Goal: Task Accomplishment & Management: Manage account settings

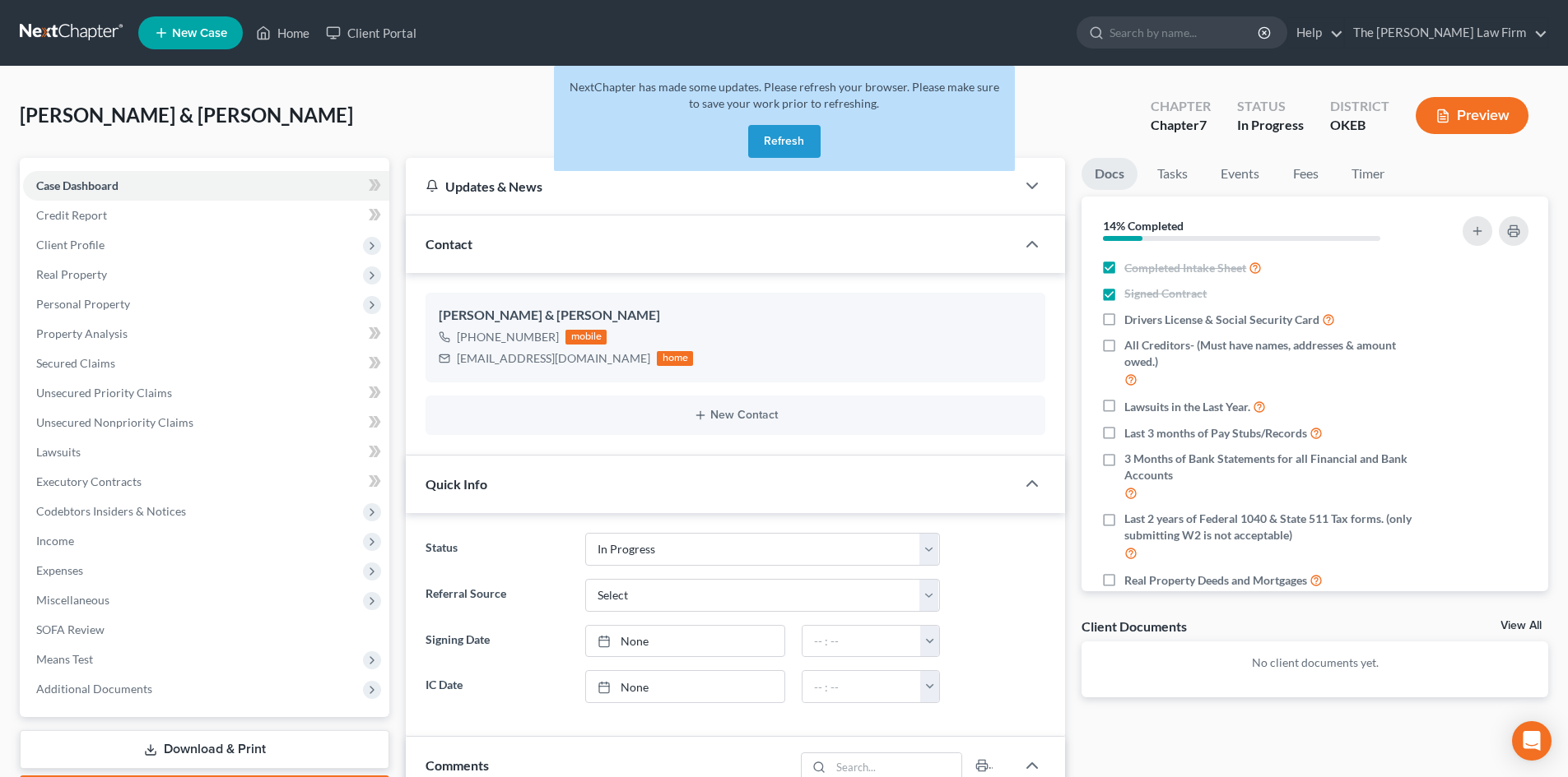
select select "4"
click at [777, 133] on button "Refresh" at bounding box center [784, 141] width 72 height 33
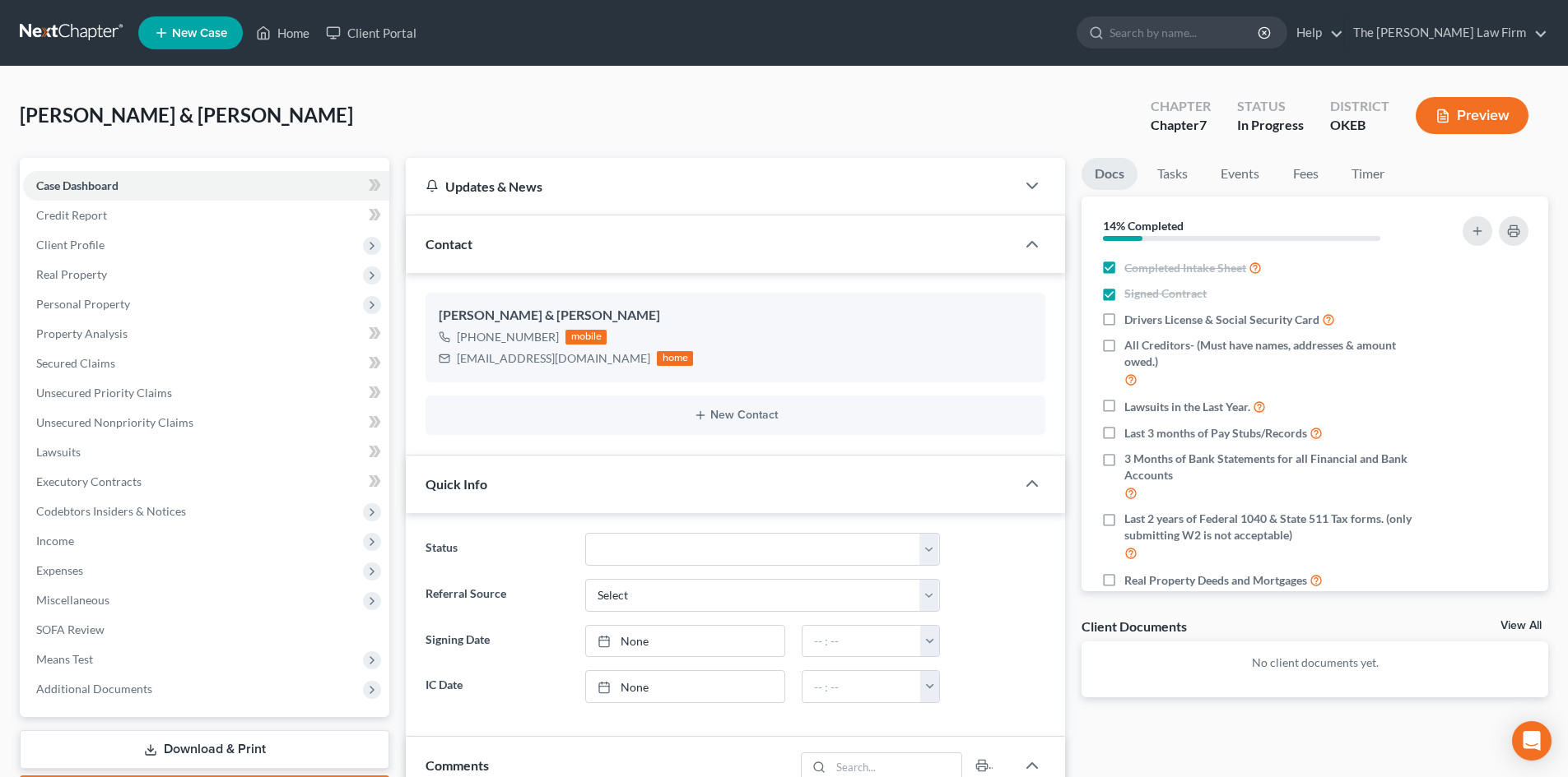
scroll to position [45, 0]
click at [1237, 31] on input "search" at bounding box center [1185, 33] width 151 height 31
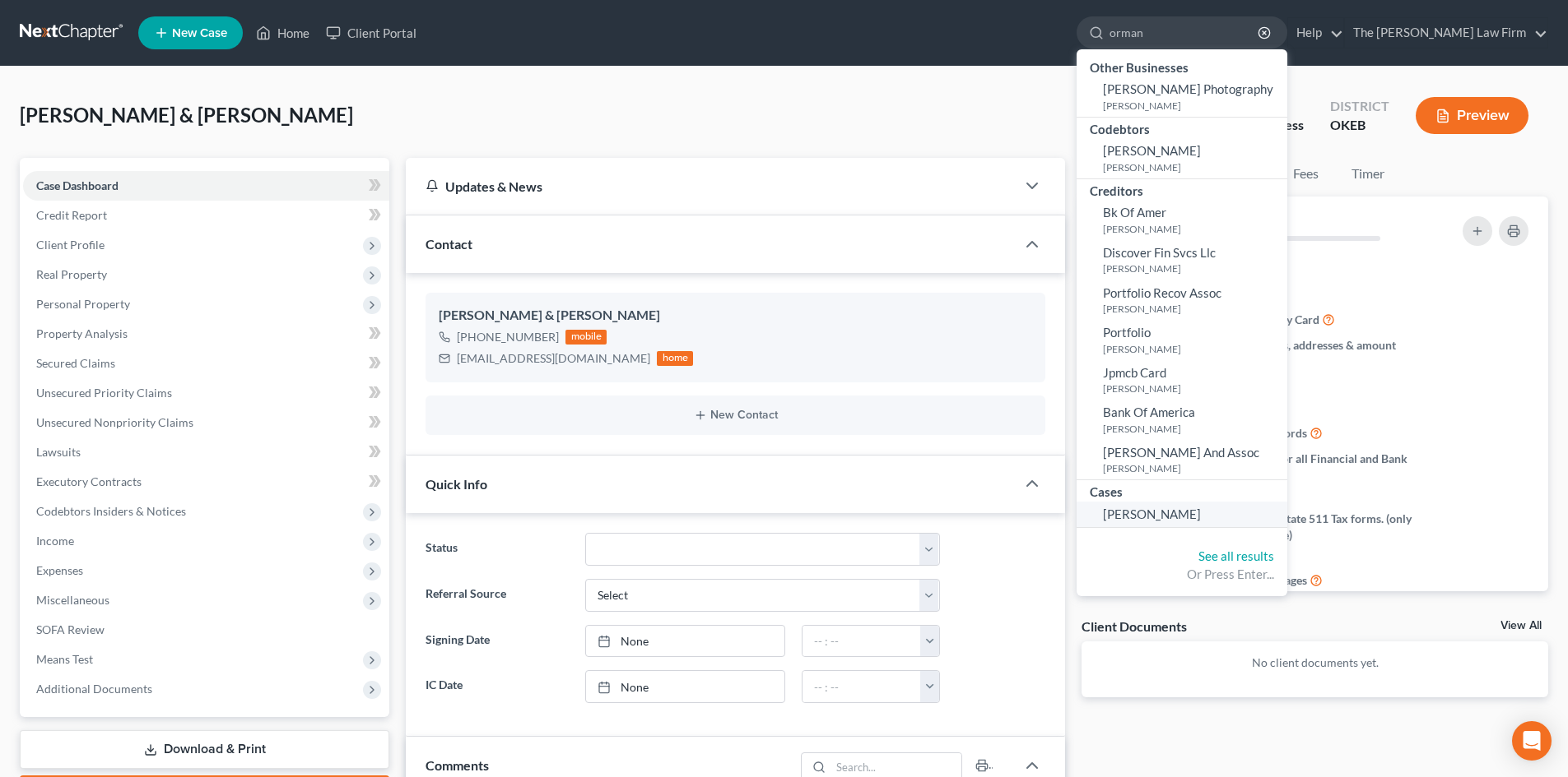
type input "orman"
click at [1200, 514] on span "Orman, Darlene" at bounding box center [1151, 514] width 98 height 15
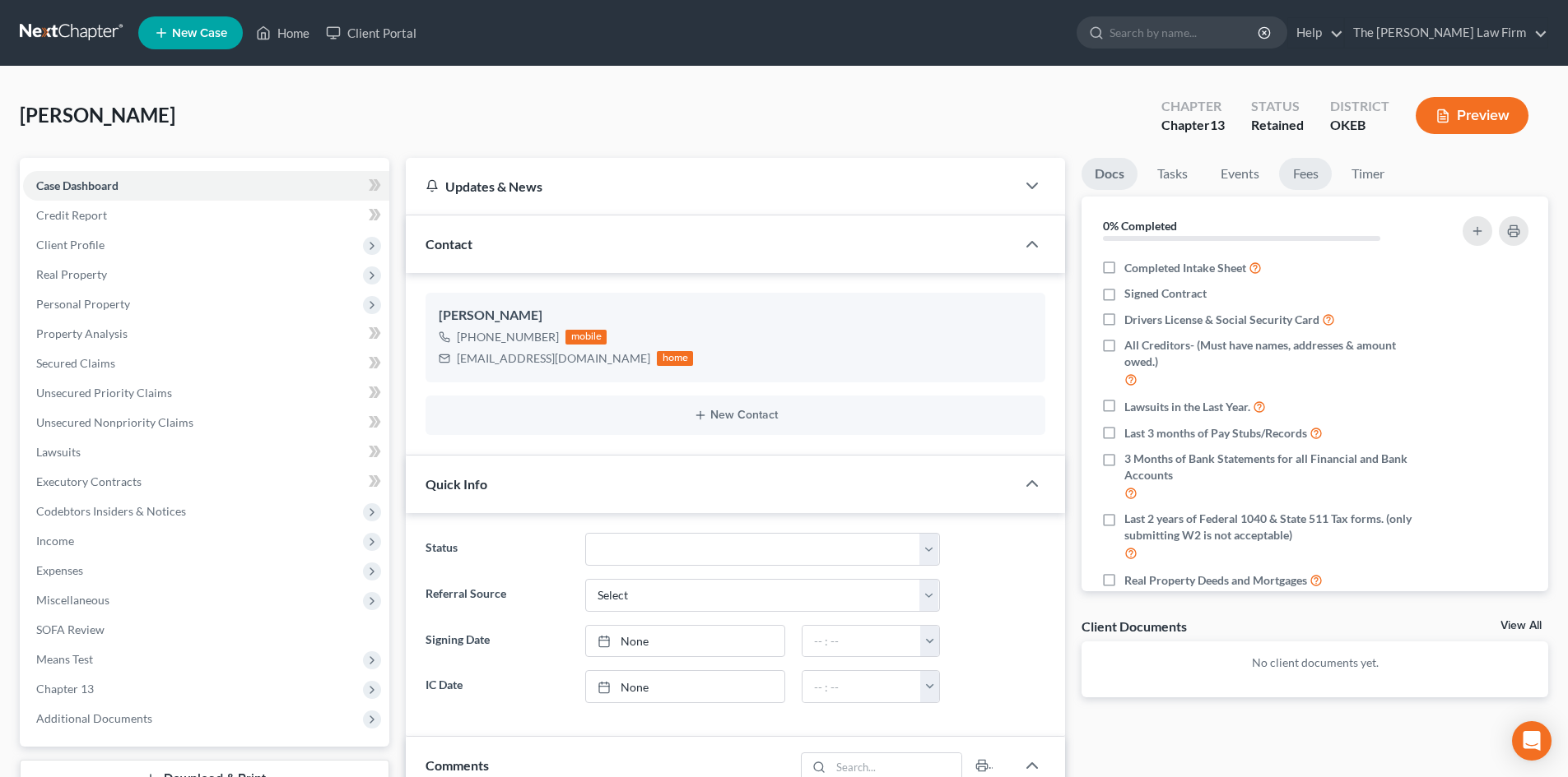
click at [1312, 172] on link "Fees" at bounding box center [1305, 174] width 53 height 32
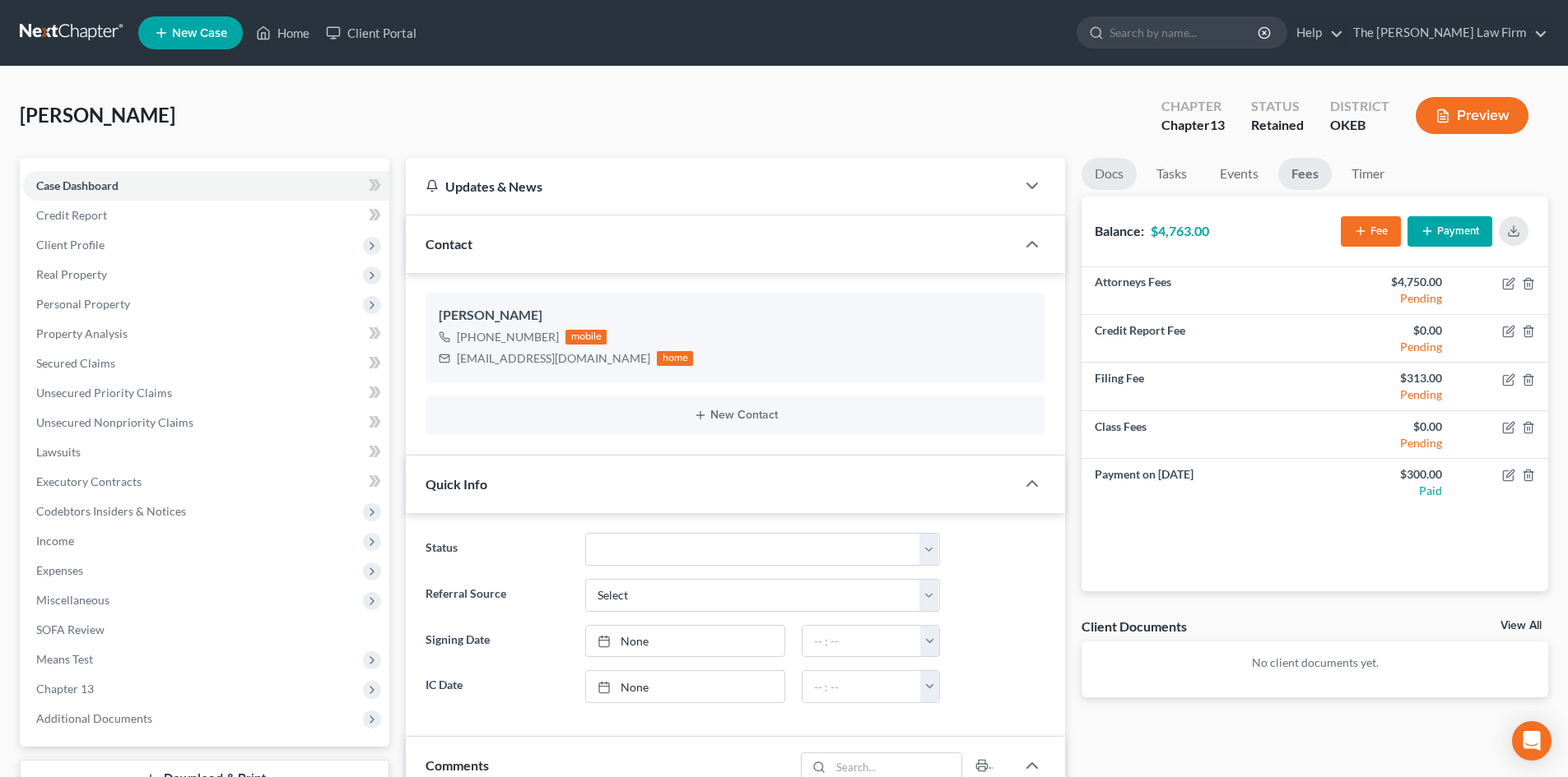
click at [1117, 178] on link "Docs" at bounding box center [1109, 174] width 56 height 32
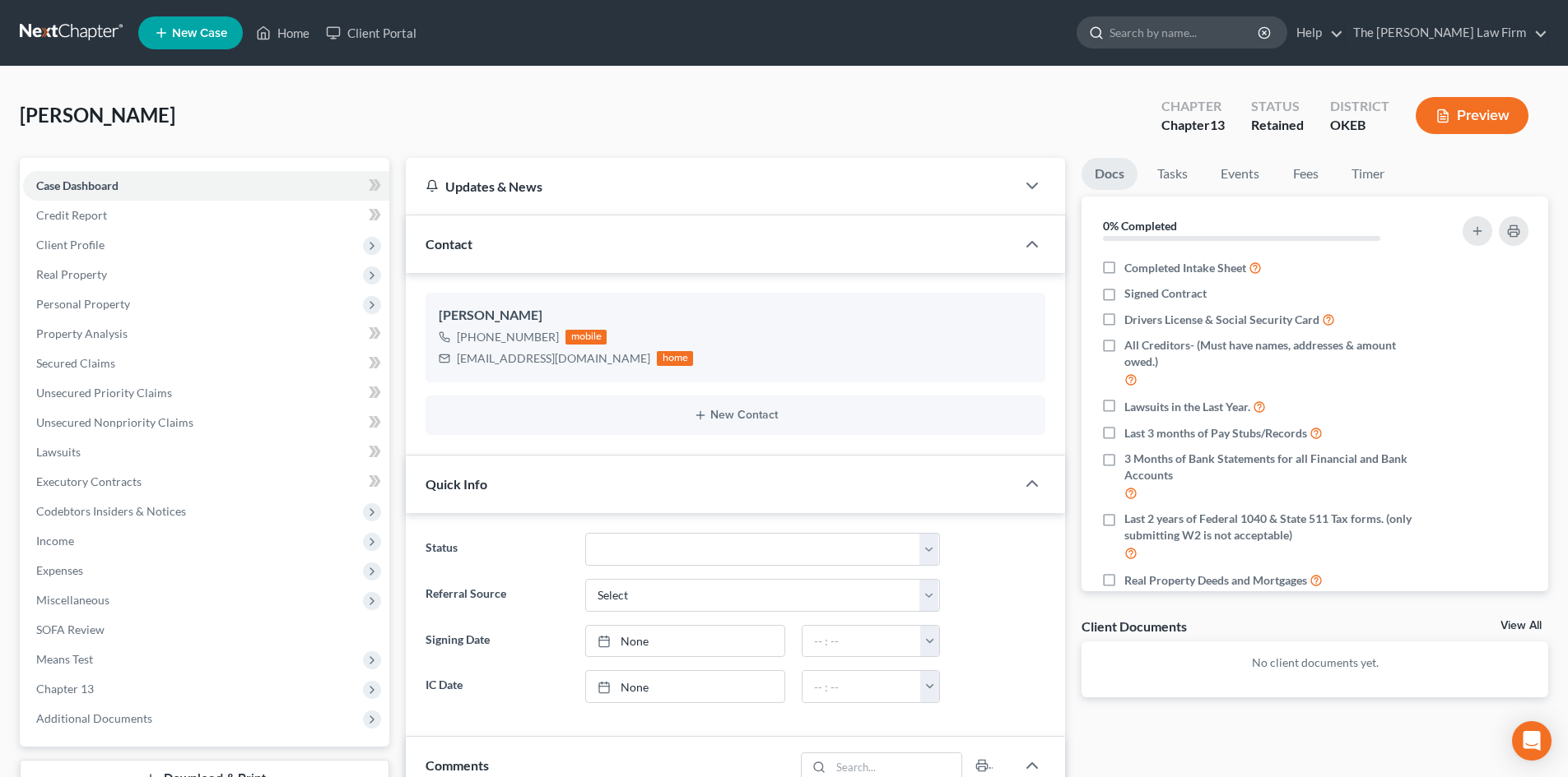
click at [1209, 31] on input "search" at bounding box center [1185, 33] width 151 height 31
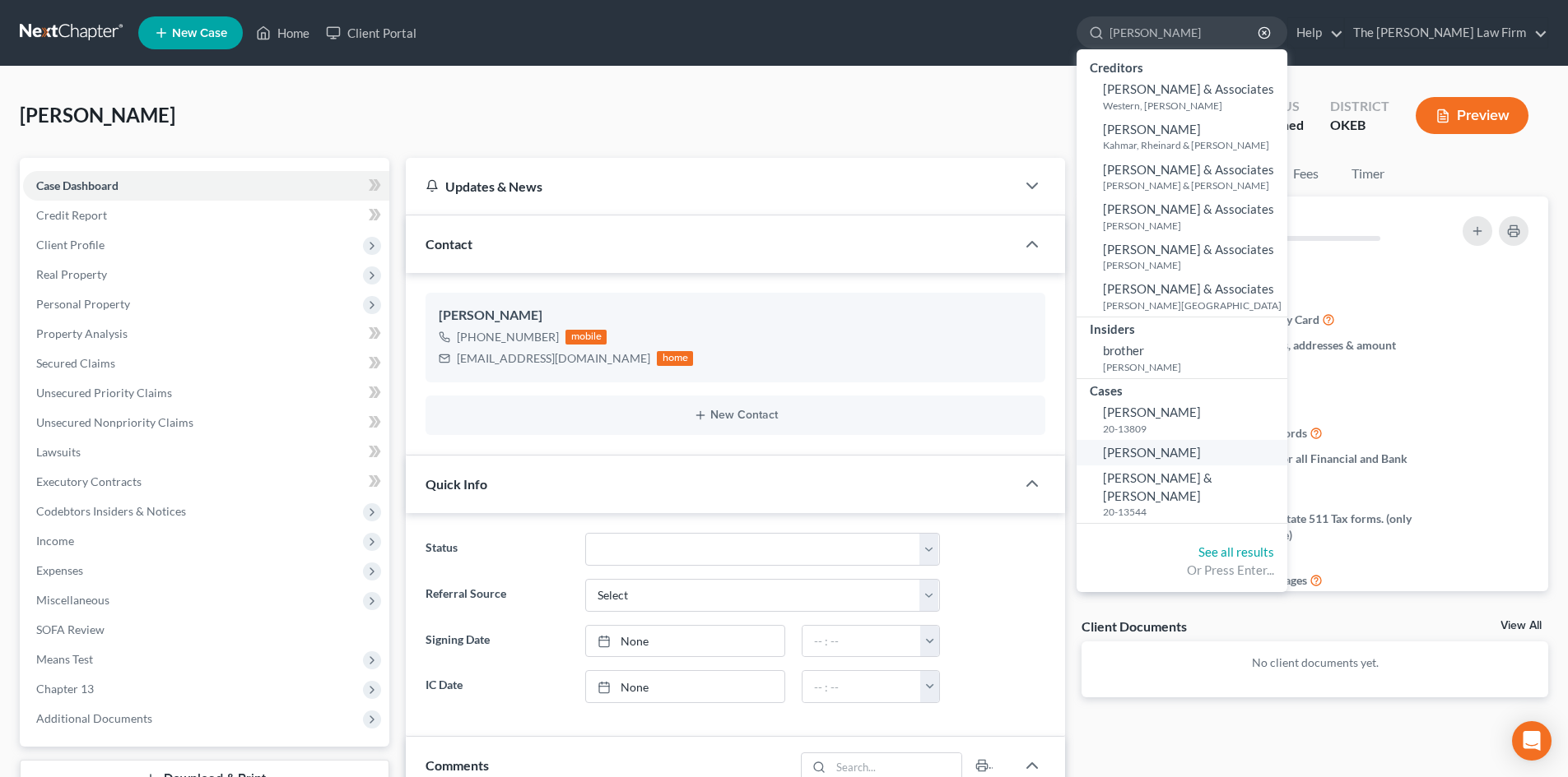
type input "Bruce"
click at [1200, 454] on span "Bruce, Jamie" at bounding box center [1151, 452] width 98 height 15
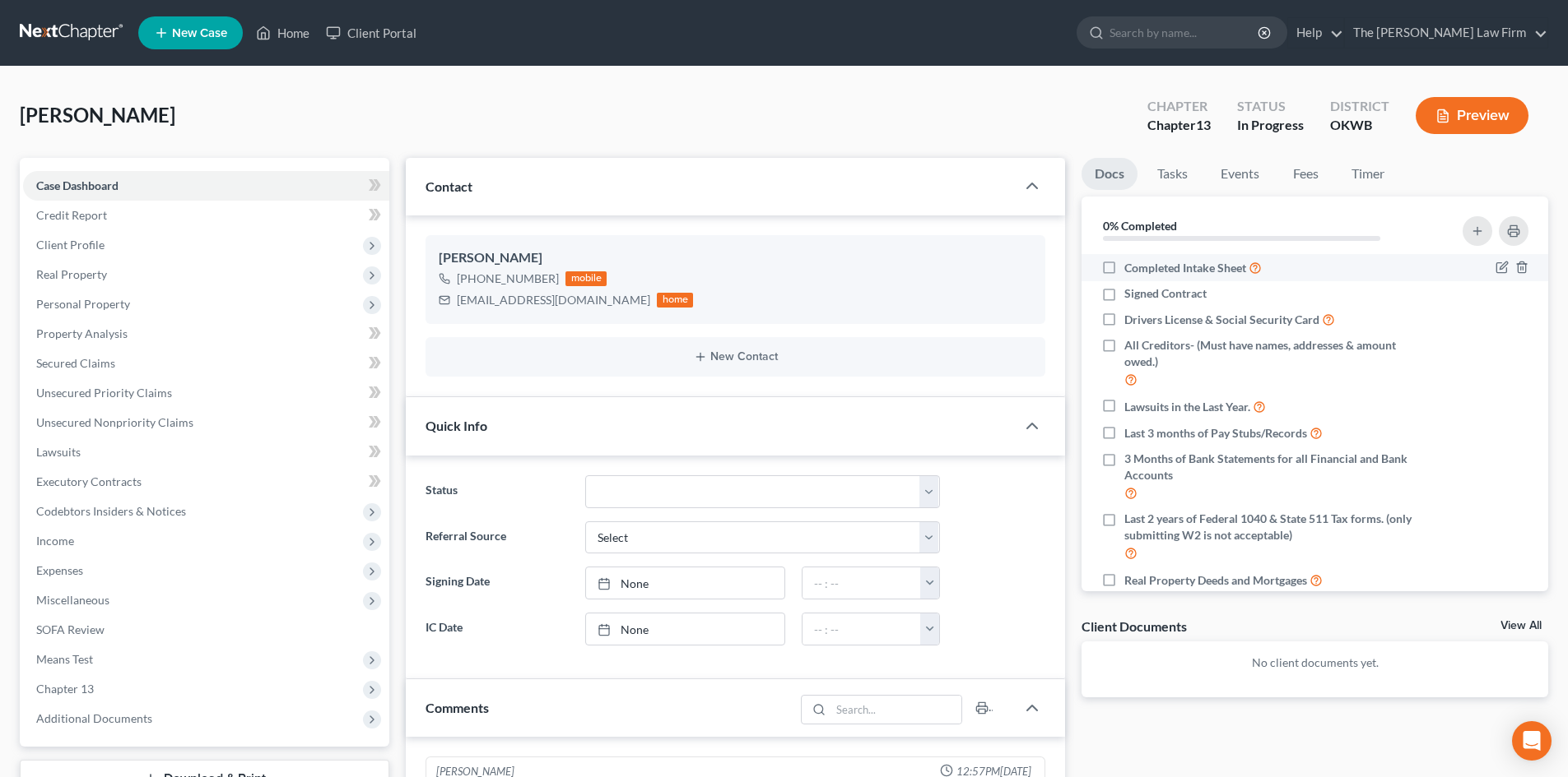
click at [1125, 270] on label "Completed Intake Sheet" at bounding box center [1193, 267] width 137 height 18
click at [1131, 269] on input "Completed Intake Sheet" at bounding box center [1136, 263] width 11 height 11
checkbox input "true"
click at [1125, 319] on label "Drivers License & Social Security Card" at bounding box center [1230, 319] width 211 height 18
click at [1131, 319] on input "Drivers License & Social Security Card" at bounding box center [1136, 315] width 11 height 11
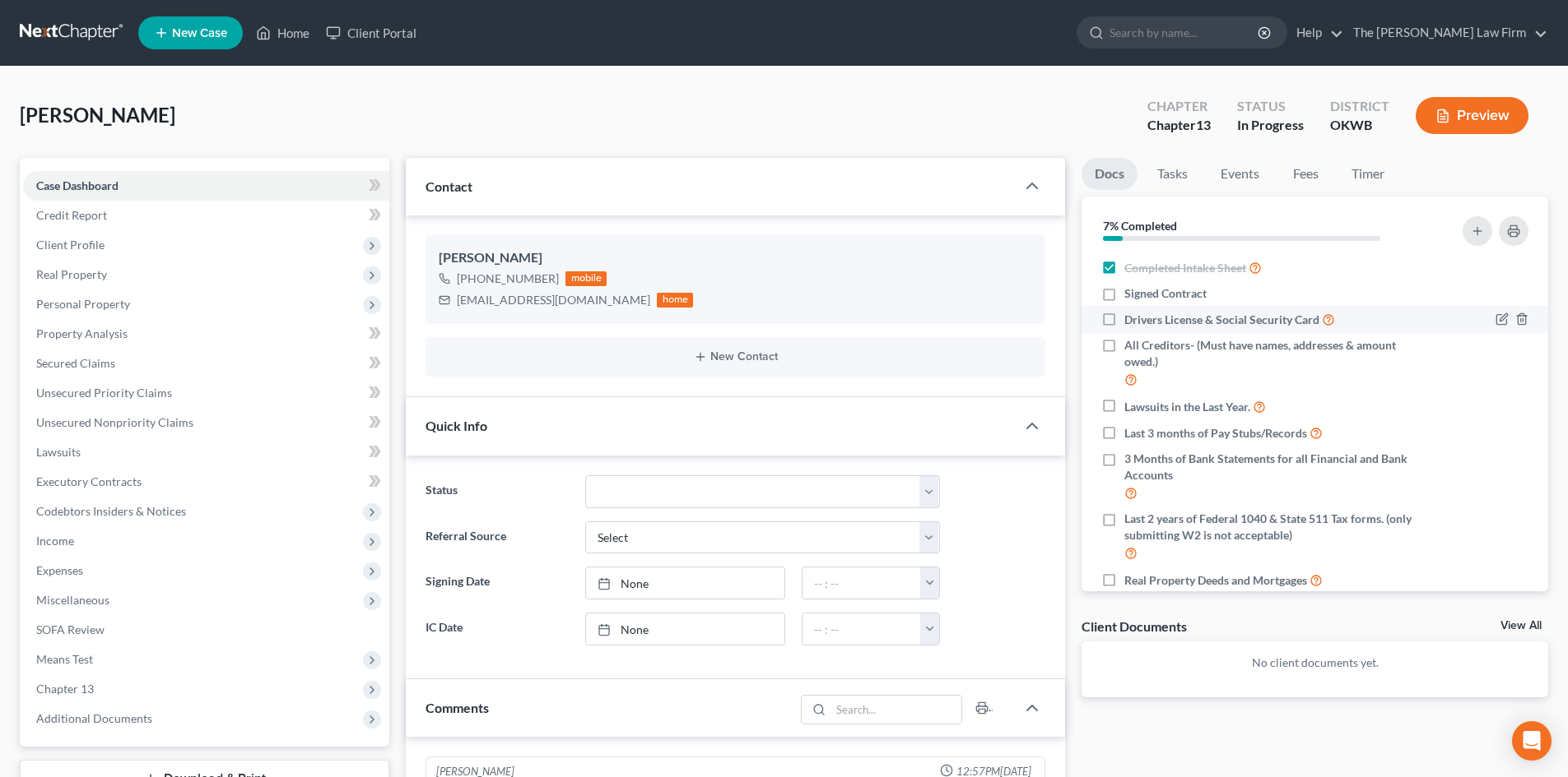
checkbox input "true"
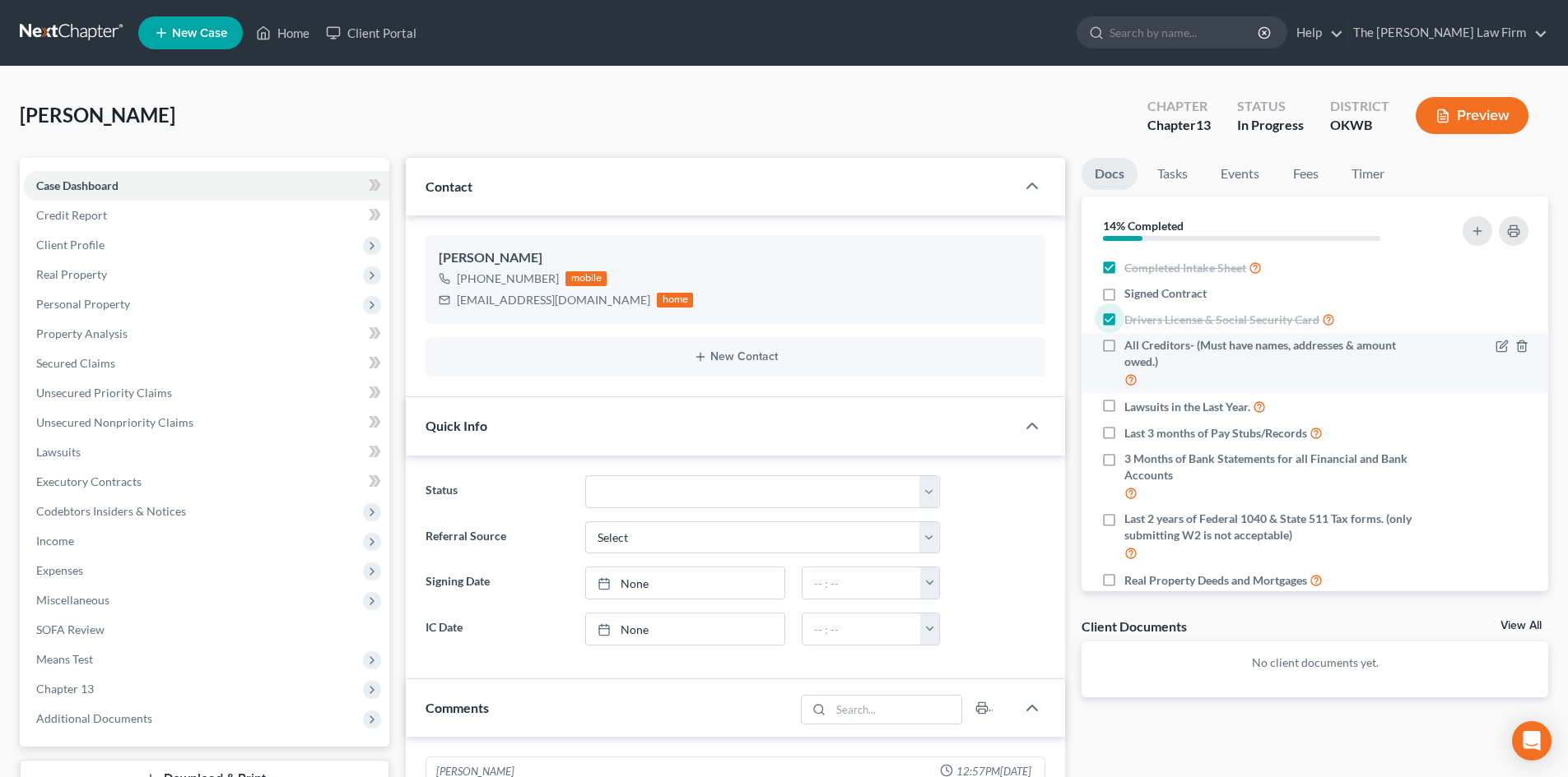
click at [1125, 343] on label "All Creditors- (Must have names, addresses & amount owed.)" at bounding box center [1271, 363] width 293 height 52
click at [1131, 343] on input "All Creditors- (Must have names, addresses & amount owed.)" at bounding box center [1136, 343] width 11 height 11
checkbox input "true"
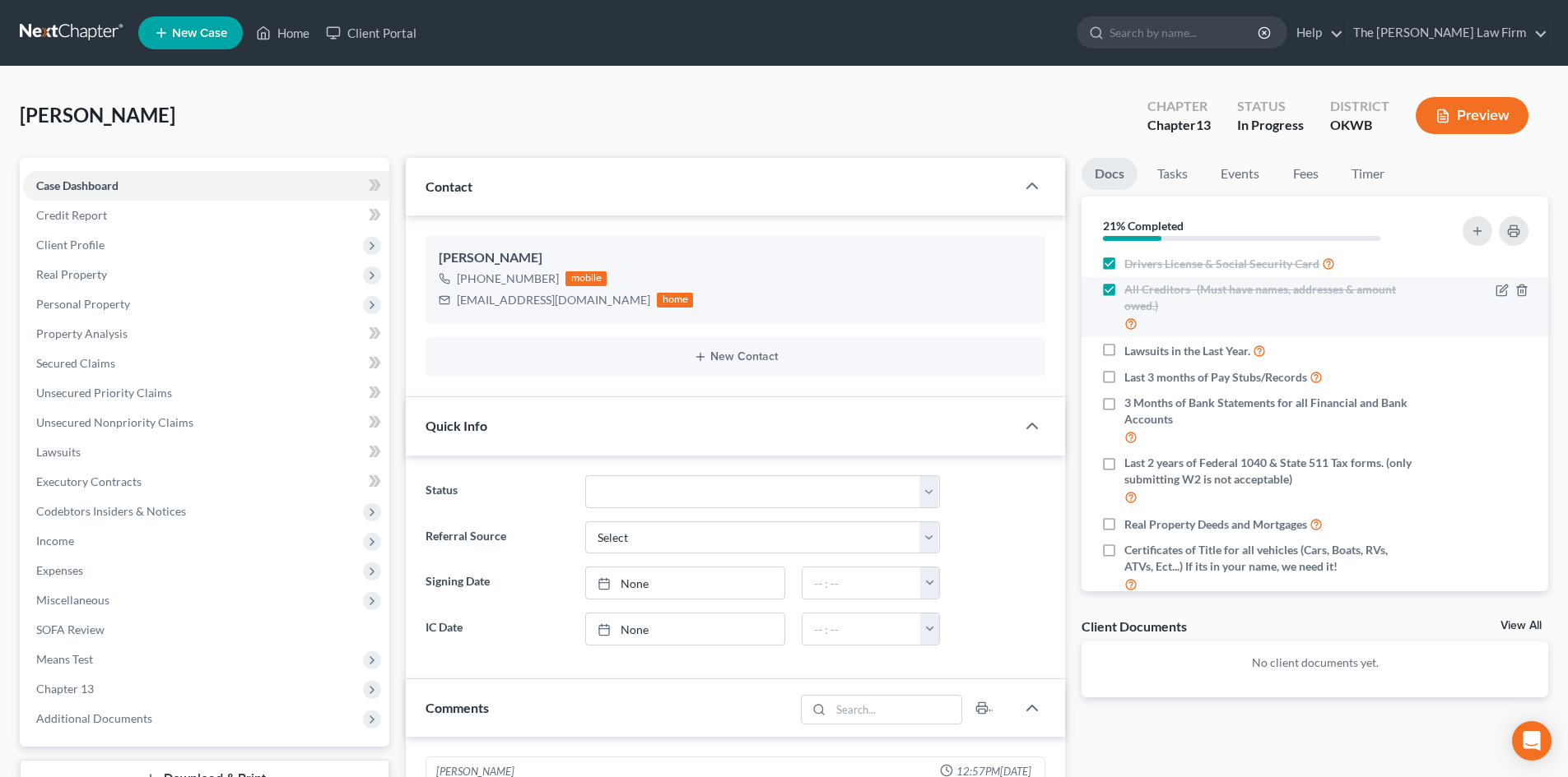
scroll to position [82, 0]
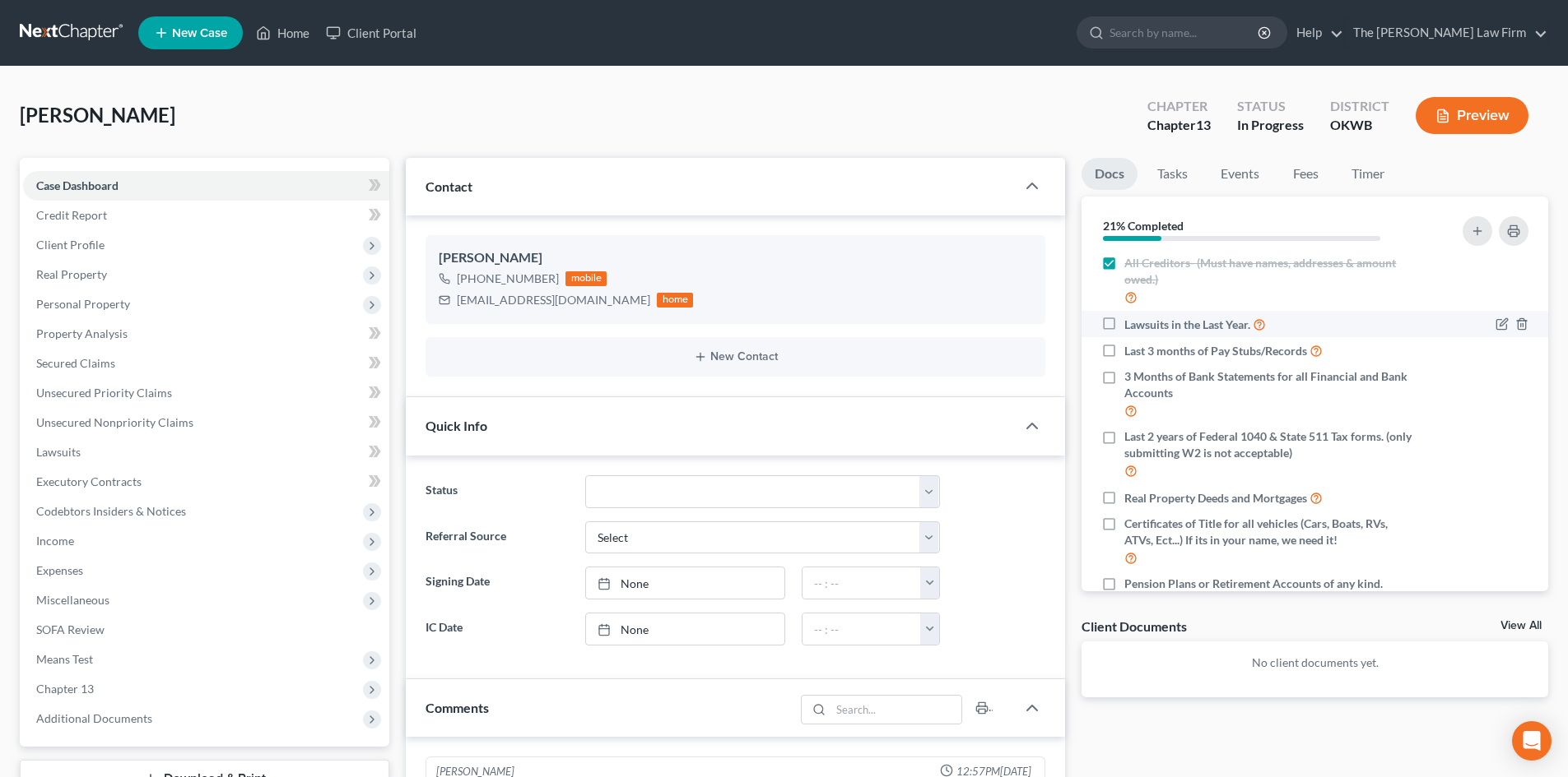
click at [1125, 323] on label "Lawsuits in the Last Year." at bounding box center [1195, 324] width 142 height 18
click at [1131, 323] on input "Lawsuits in the Last Year." at bounding box center [1136, 321] width 11 height 11
checkbox input "true"
click at [1125, 353] on label "Last 3 months of Pay Stubs/Records" at bounding box center [1223, 351] width 198 height 18
click at [1131, 352] on input "Last 3 months of Pay Stubs/Records" at bounding box center [1136, 347] width 11 height 11
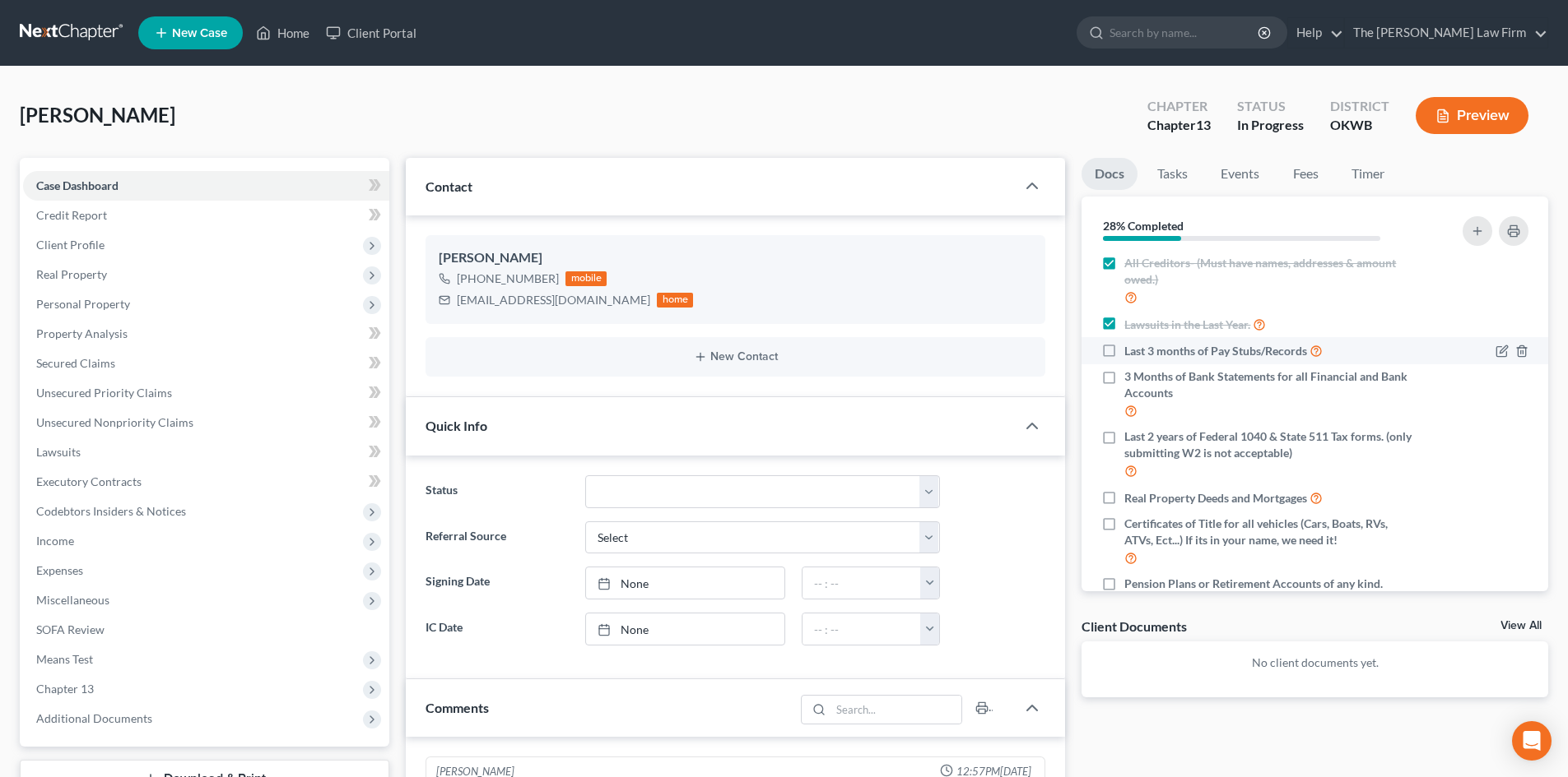
checkbox input "true"
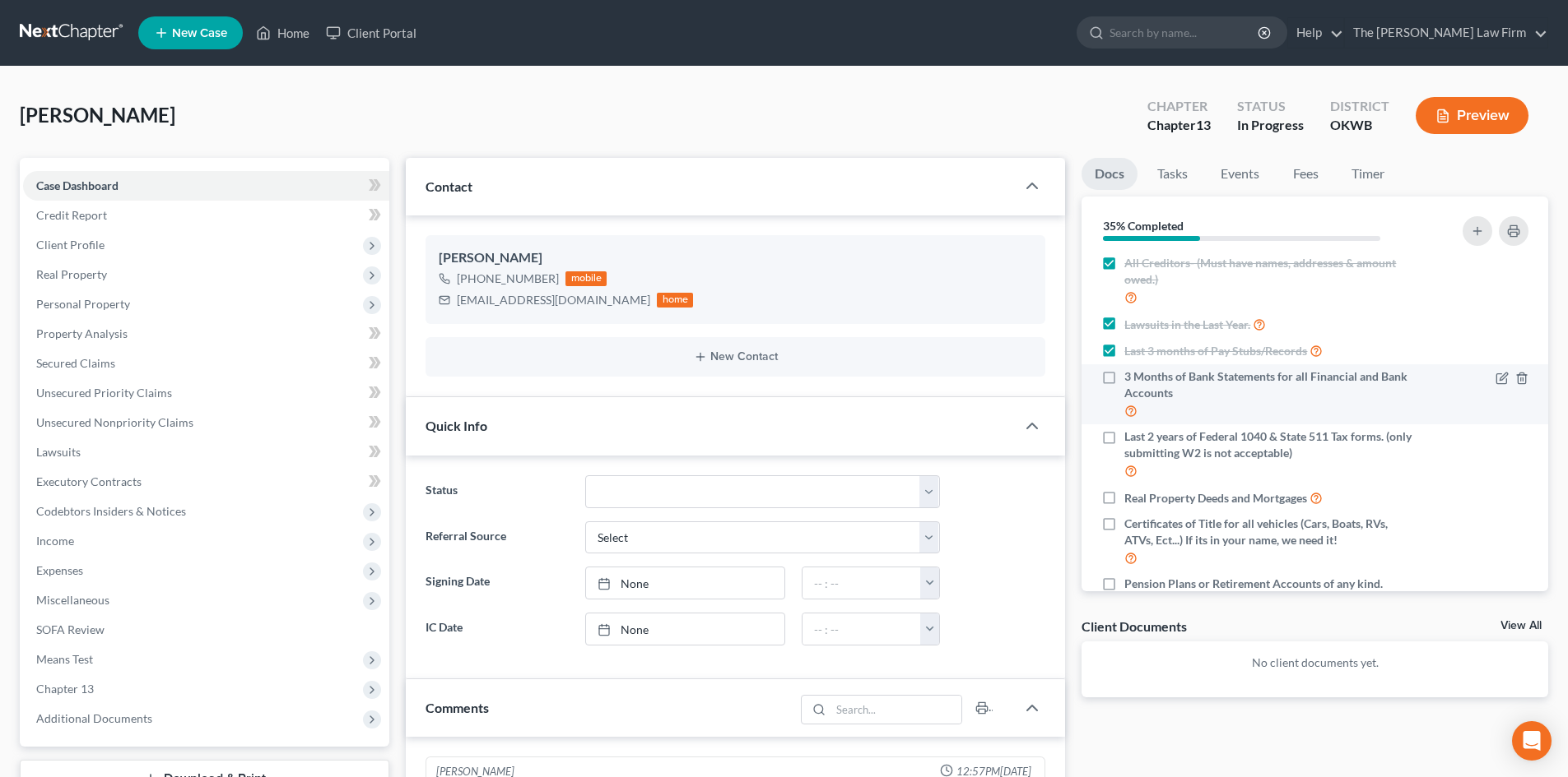
click at [1125, 379] on label "3 Months of Bank Statements for all Financial and Bank Accounts" at bounding box center [1271, 394] width 293 height 52
click at [1131, 379] on input "3 Months of Bank Statements for all Financial and Bank Accounts" at bounding box center [1136, 374] width 11 height 11
checkbox input "true"
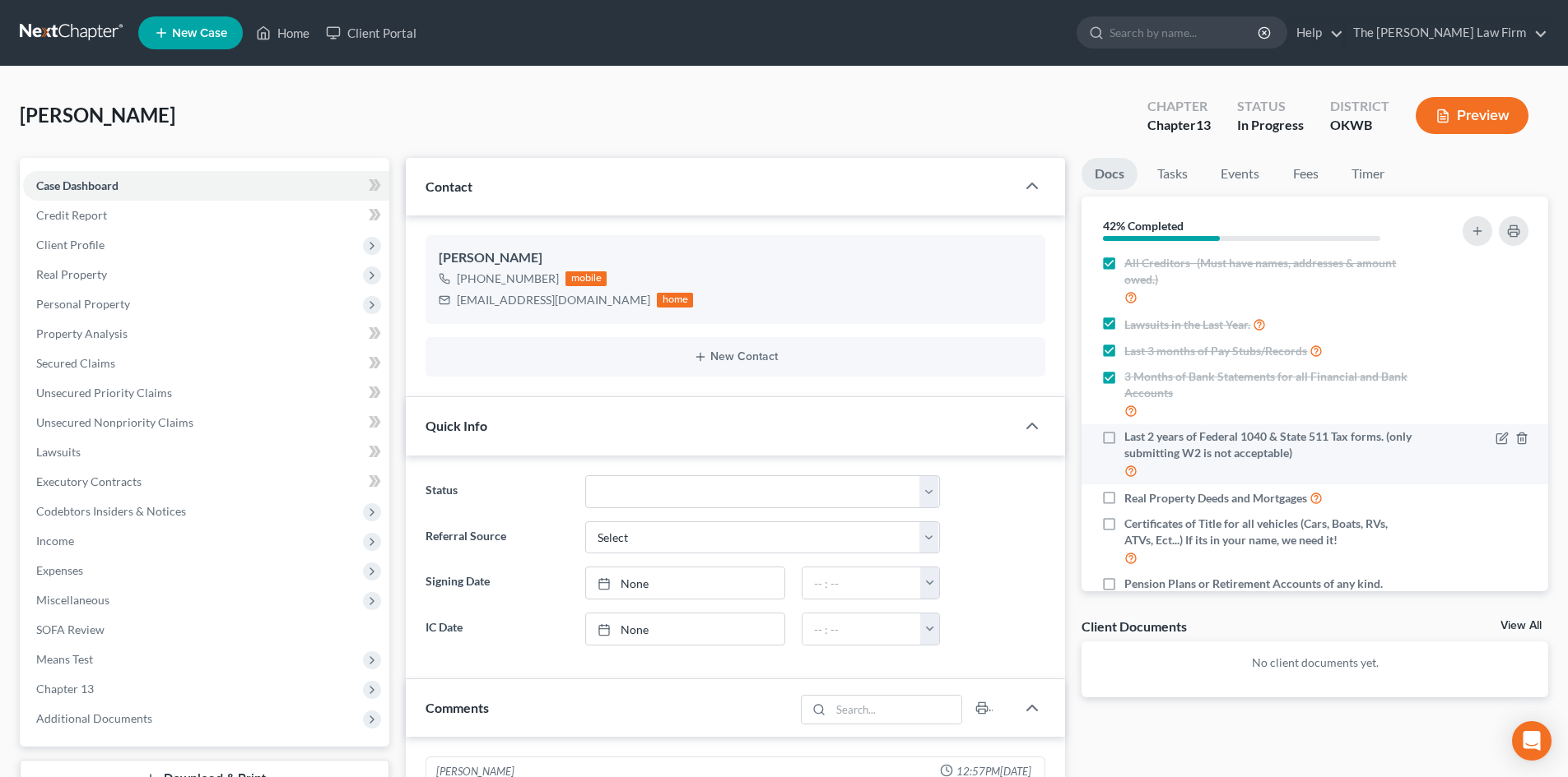
click at [1125, 435] on label "Last 2 years of Federal 1040 & State 511 Tax forms. (only submitting W2 is not …" at bounding box center [1271, 455] width 293 height 52
click at [1131, 435] on input "Last 2 years of Federal 1040 & State 511 Tax forms. (only submitting W2 is not …" at bounding box center [1136, 434] width 11 height 11
checkbox input "true"
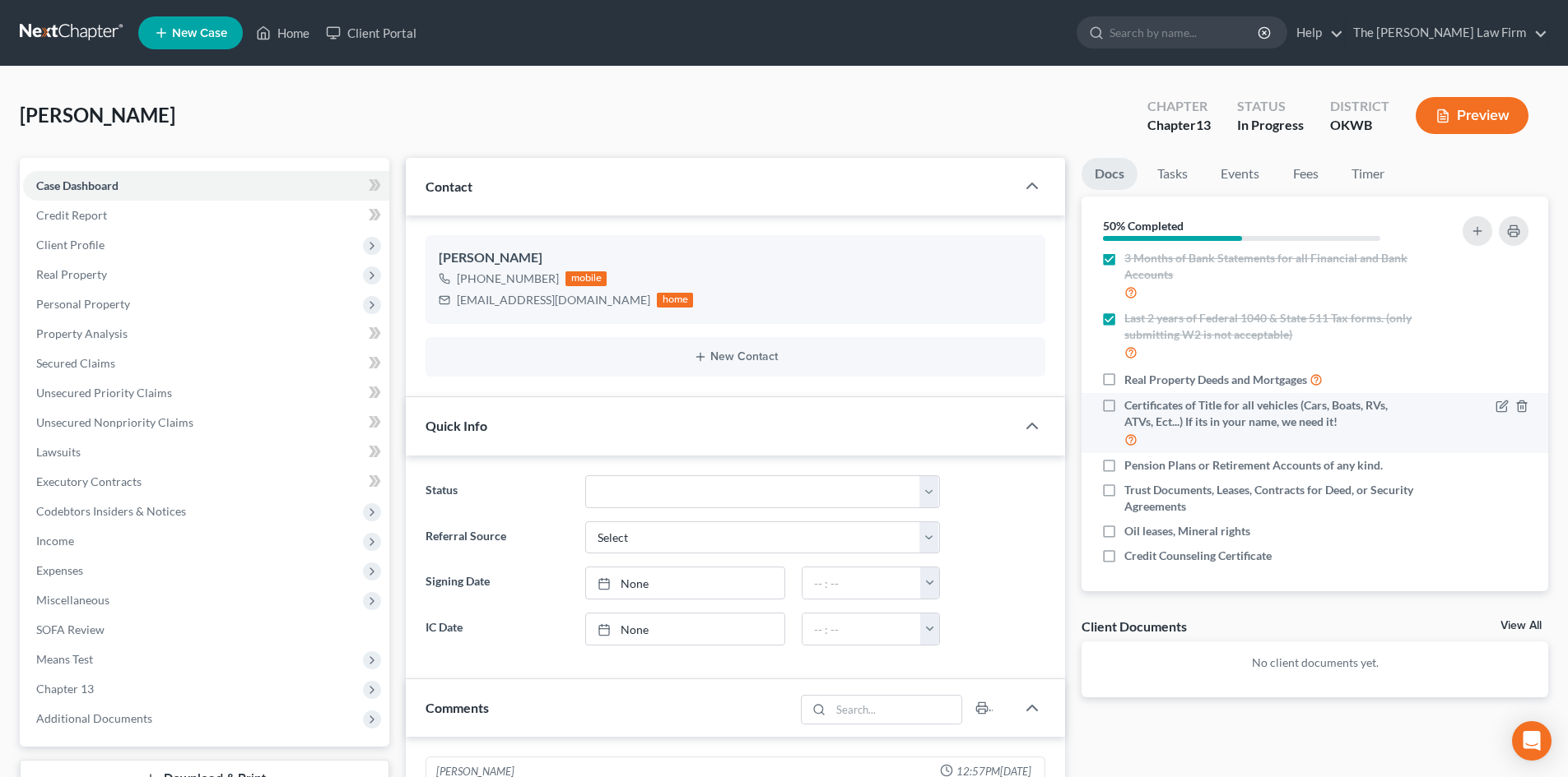
scroll to position [204, 0]
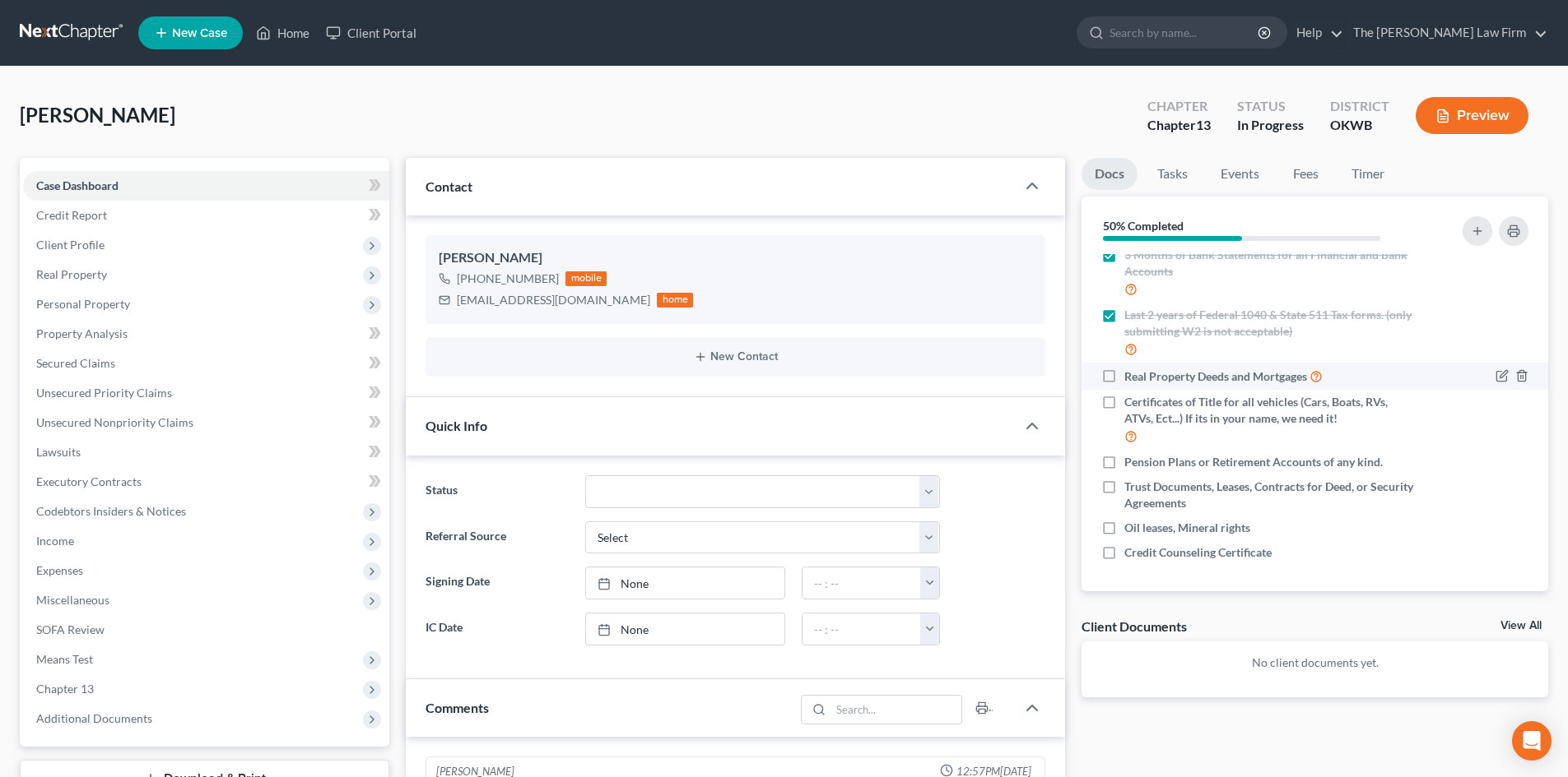
click at [1125, 372] on label "Real Property Deeds and Mortgages" at bounding box center [1223, 375] width 198 height 18
click at [1131, 372] on input "Real Property Deeds and Mortgages" at bounding box center [1136, 372] width 11 height 11
checkbox input "true"
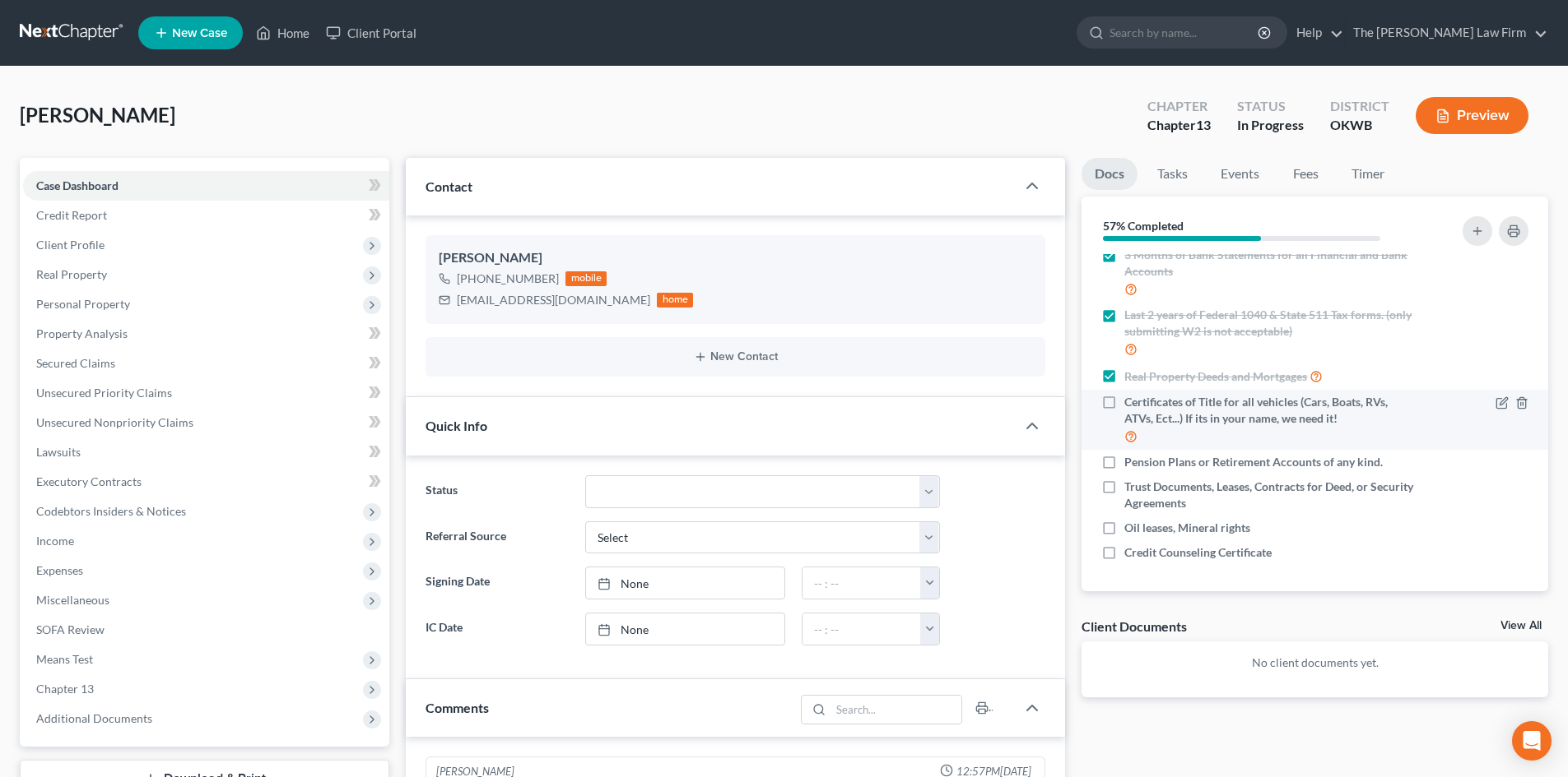
click at [1125, 405] on label "Certificates of Title for all vehicles (Cars, Boats, RVs, ATVs, Ect...) If its …" at bounding box center [1271, 419] width 293 height 52
click at [1131, 404] on input "Certificates of Title for all vehicles (Cars, Boats, RVs, ATVs, Ect...) If its …" at bounding box center [1136, 399] width 11 height 11
checkbox input "true"
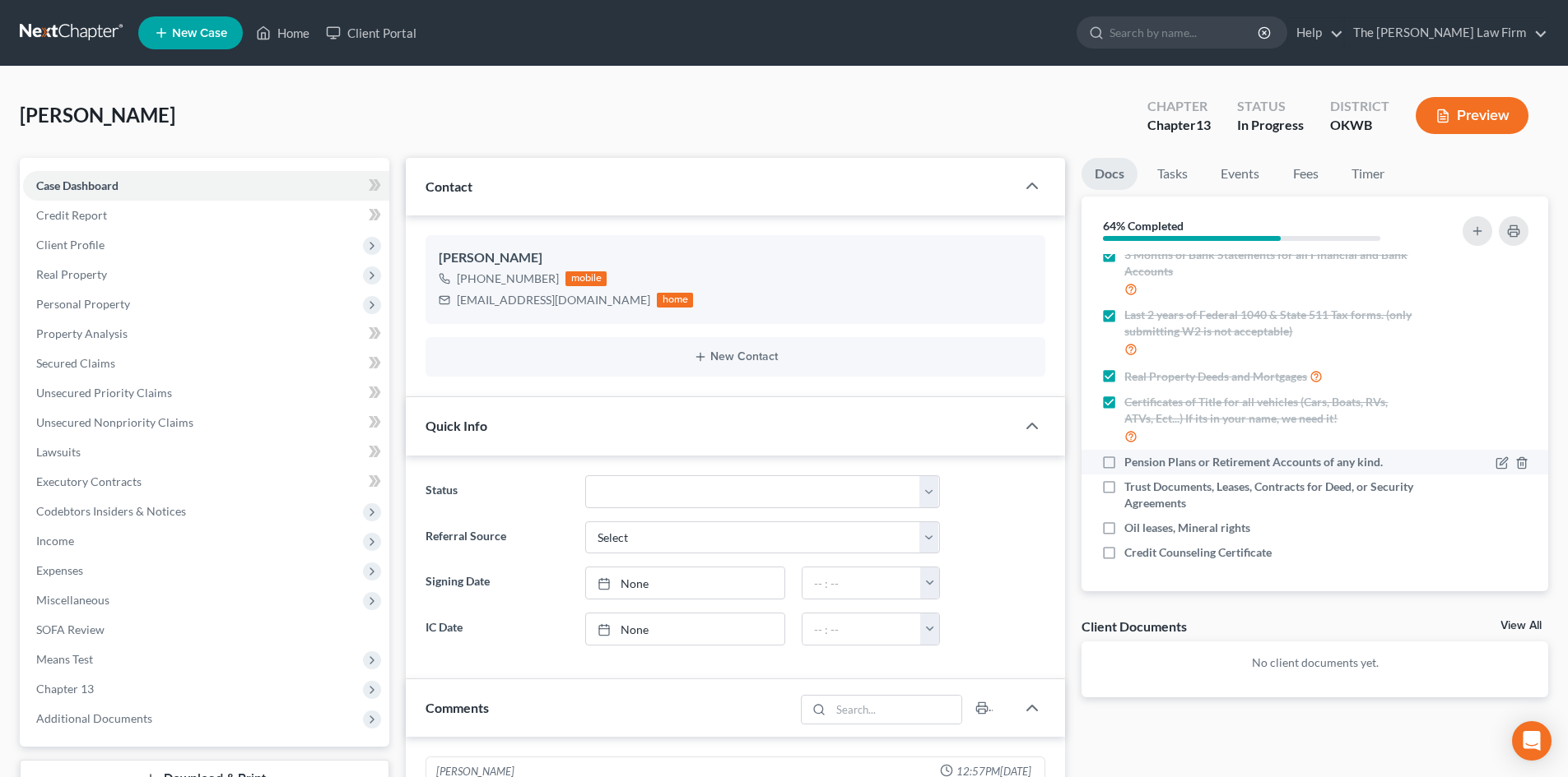
click at [1125, 465] on label "Pension Plans or Retirement Accounts of any kind." at bounding box center [1253, 462] width 258 height 17
click at [1131, 465] on input "Pension Plans or Retirement Accounts of any kind." at bounding box center [1136, 459] width 11 height 11
checkbox input "true"
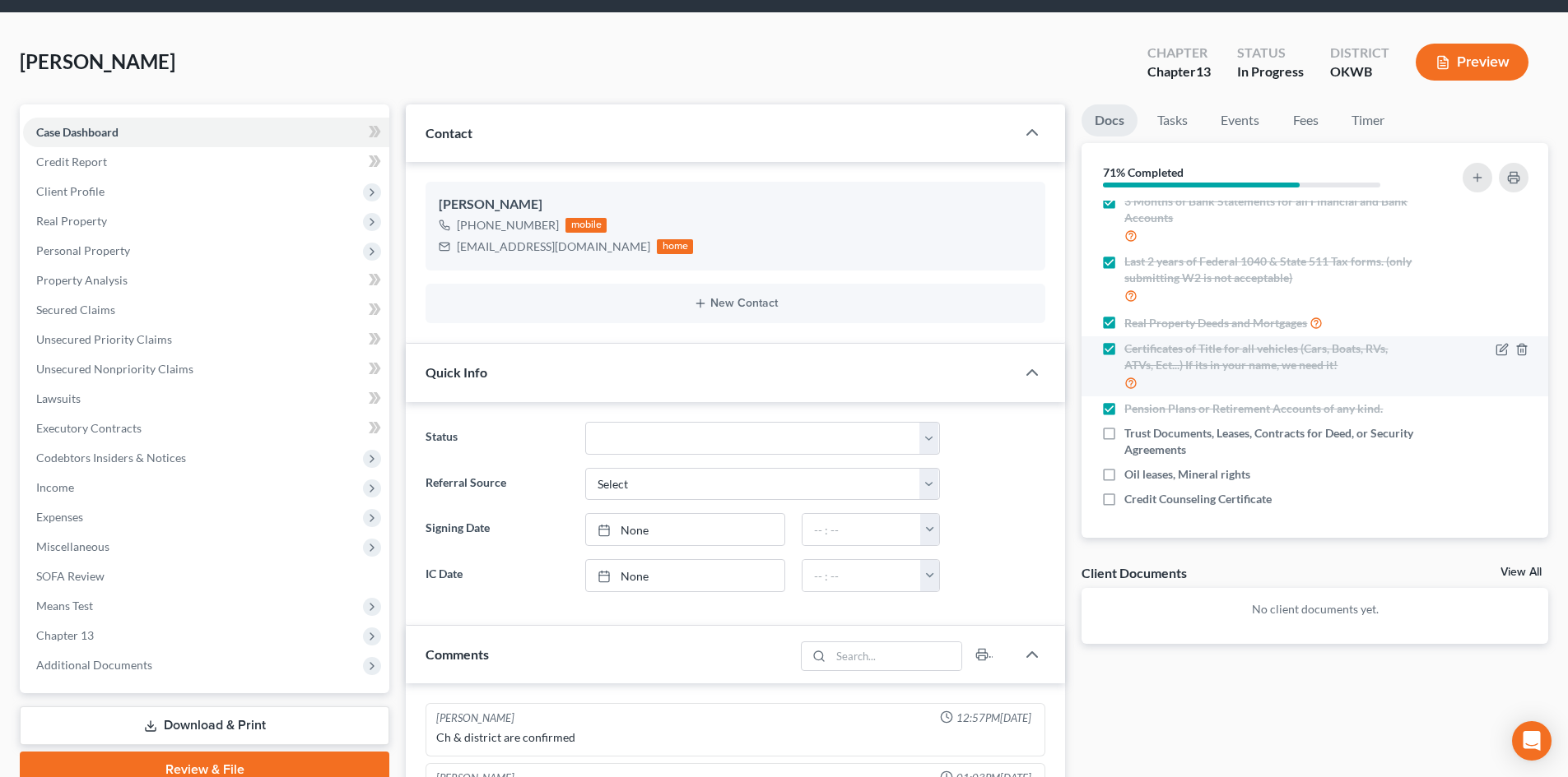
scroll to position [82, 0]
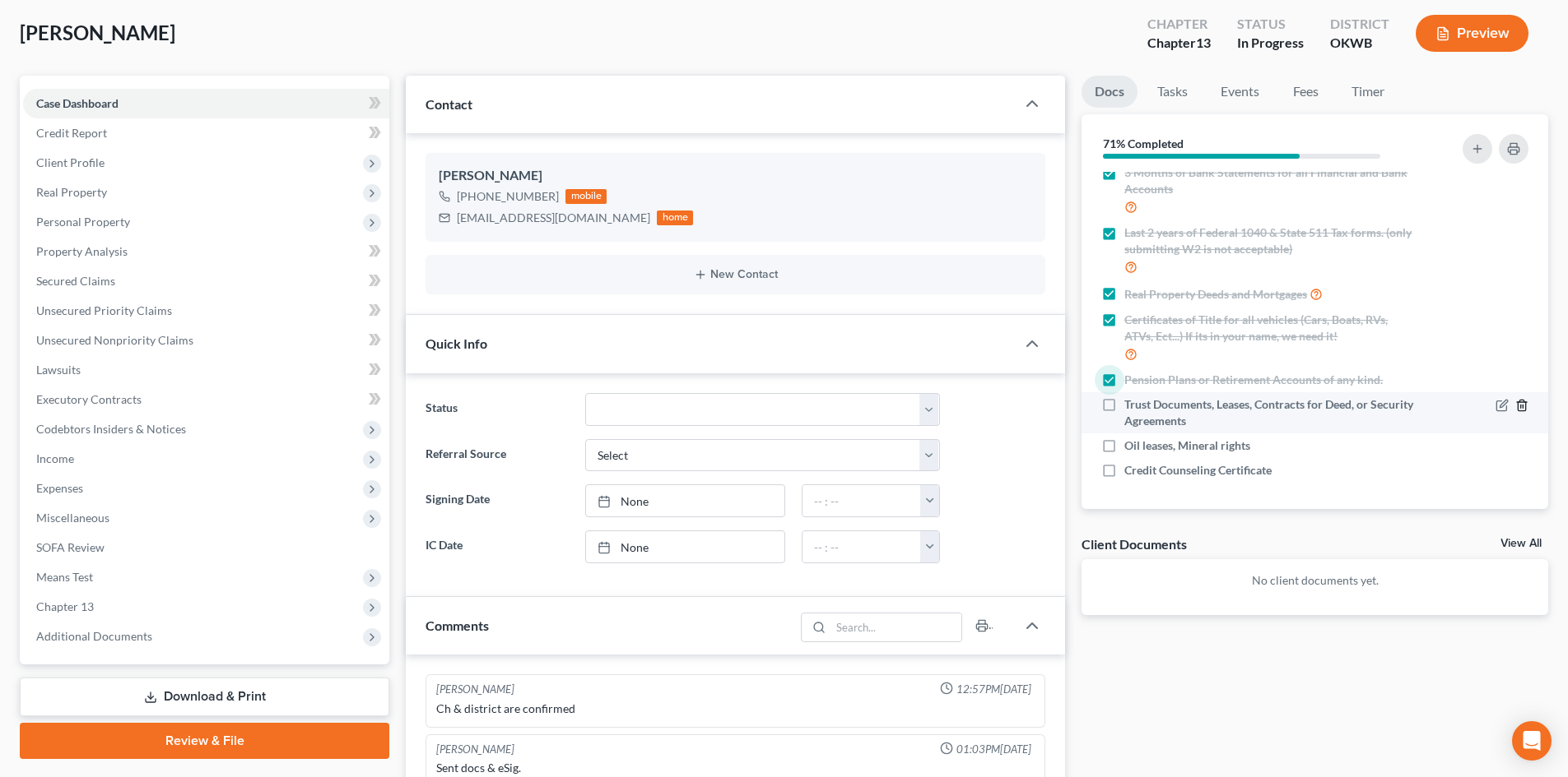
click at [1515, 403] on icon "button" at bounding box center [1521, 405] width 13 height 13
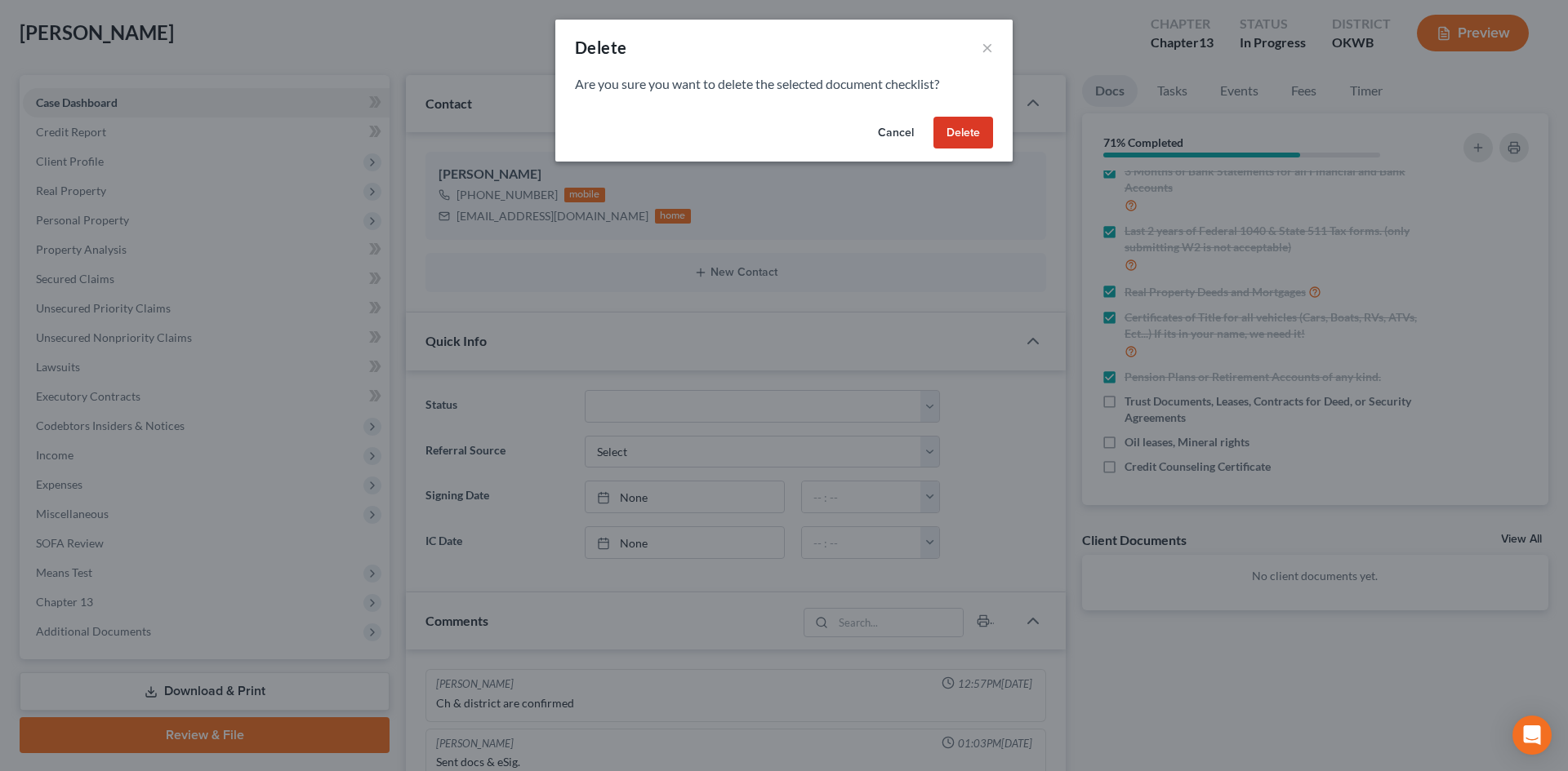
click at [962, 122] on button "Delete" at bounding box center [963, 133] width 59 height 32
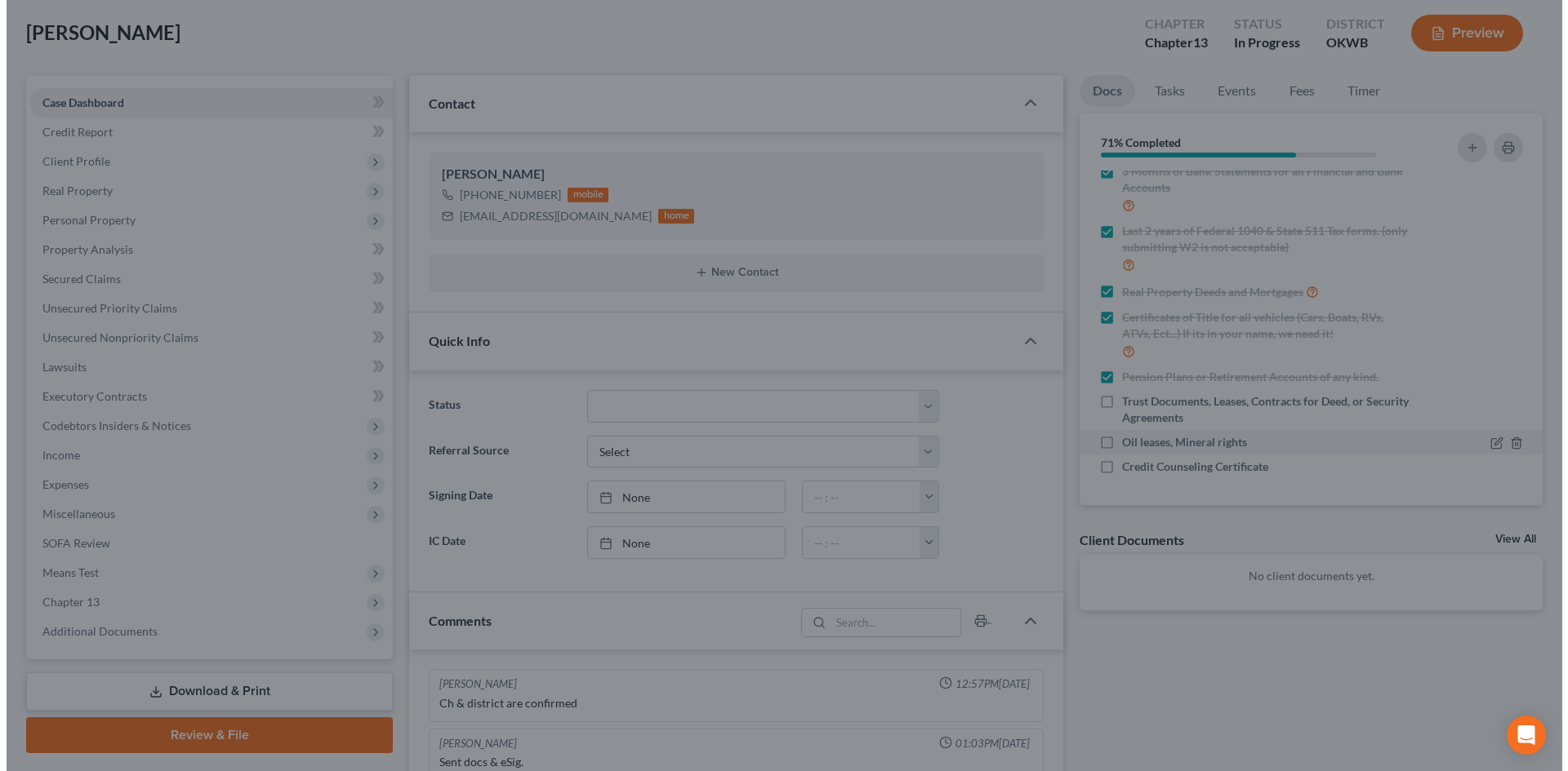
scroll to position [162, 0]
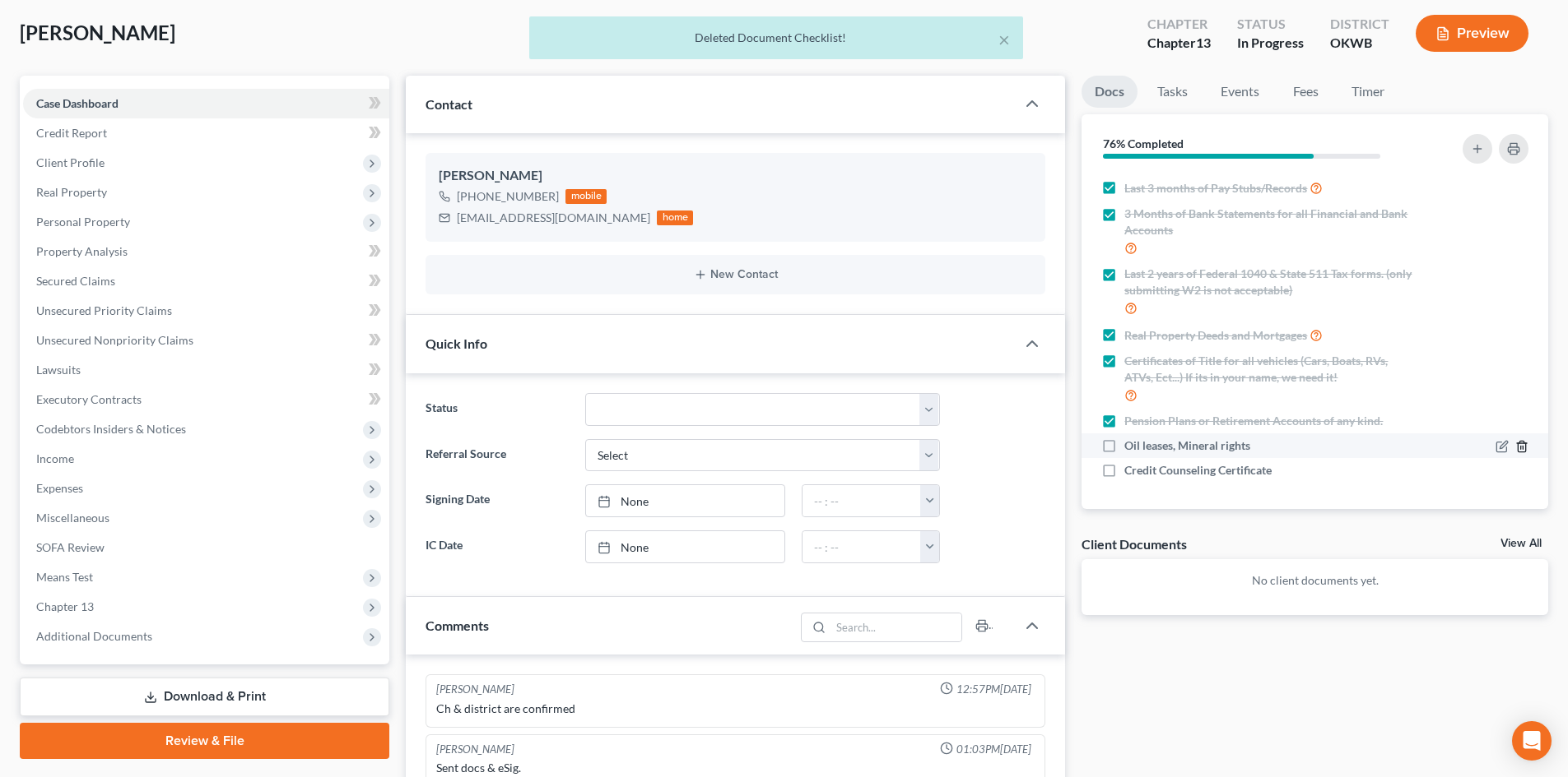
click at [1515, 447] on icon "button" at bounding box center [1521, 447] width 13 height 13
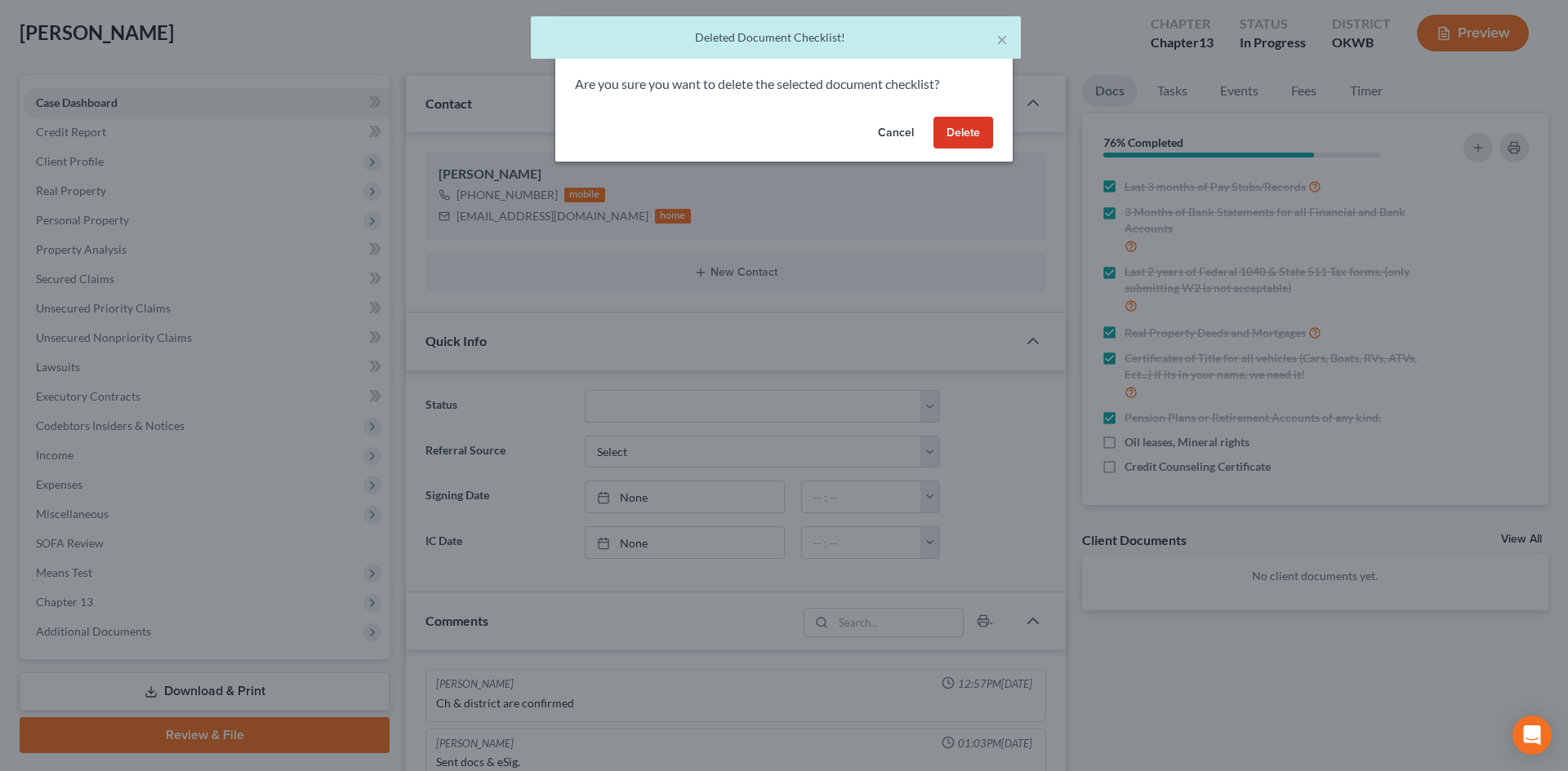
click at [958, 137] on button "Delete" at bounding box center [963, 133] width 59 height 32
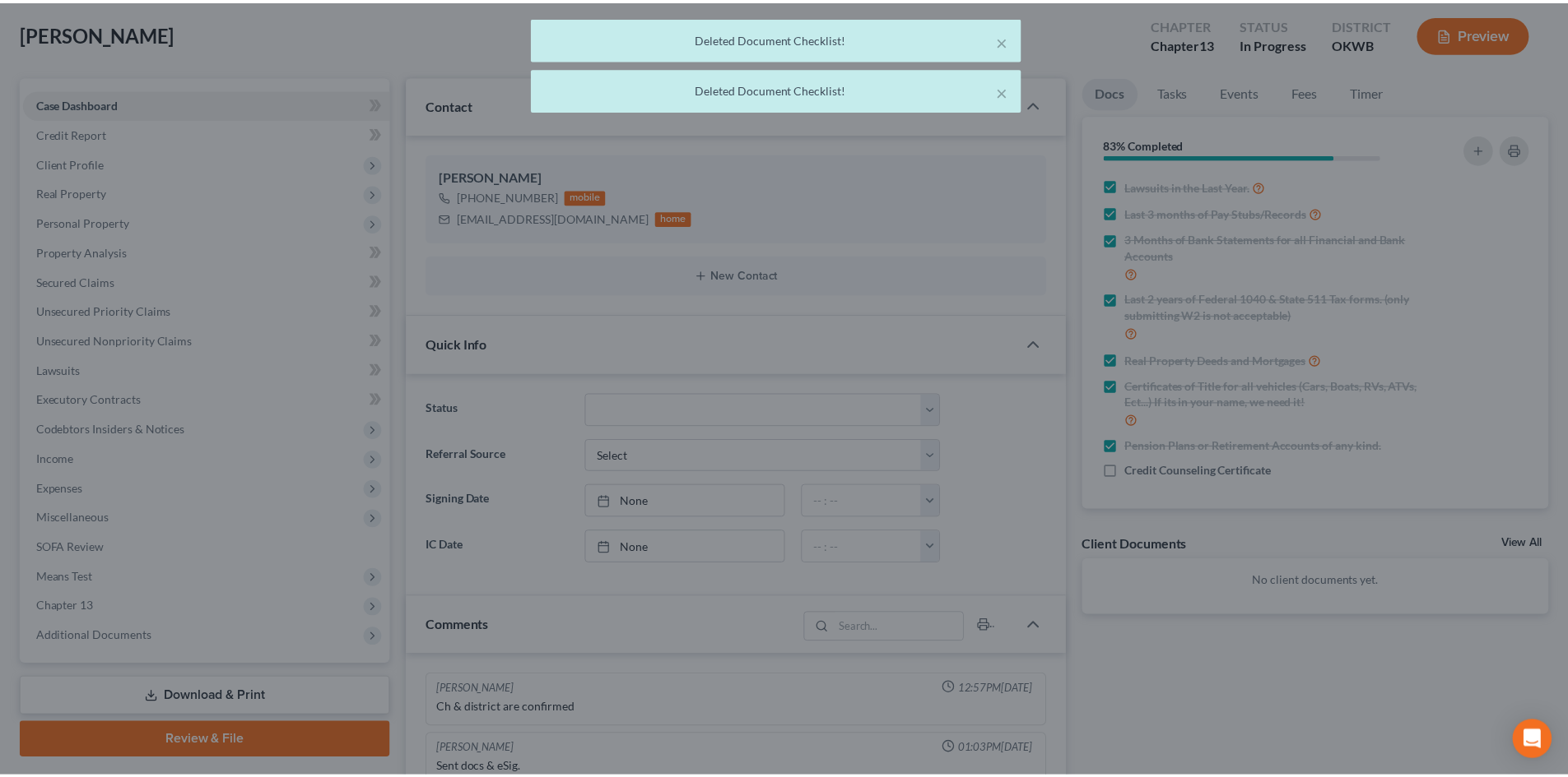
scroll to position [138, 0]
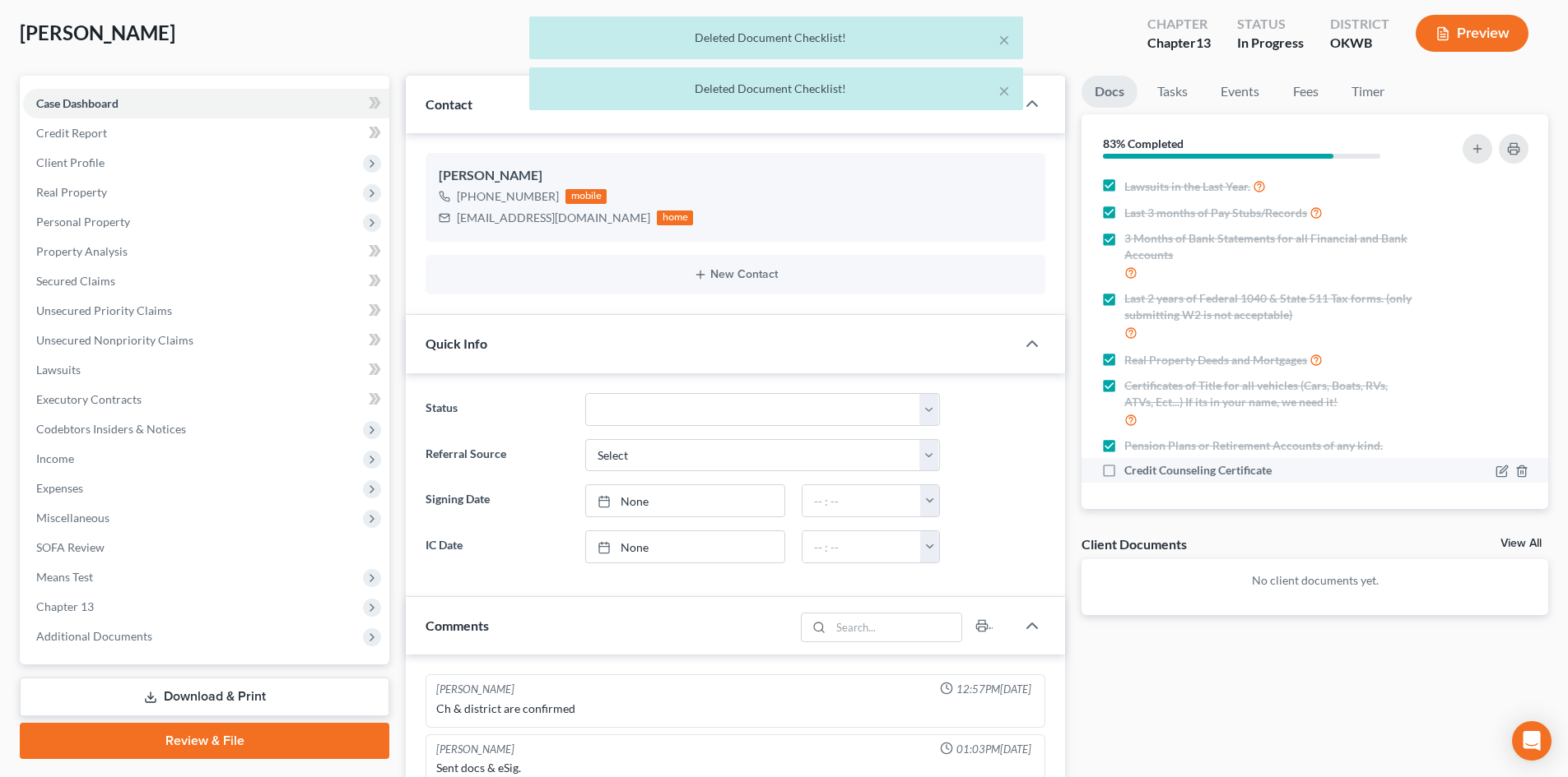
click at [1125, 472] on label "Credit Counseling Certificate" at bounding box center [1198, 470] width 147 height 17
click at [1131, 472] on input "Credit Counseling Certificate" at bounding box center [1136, 468] width 11 height 11
checkbox input "true"
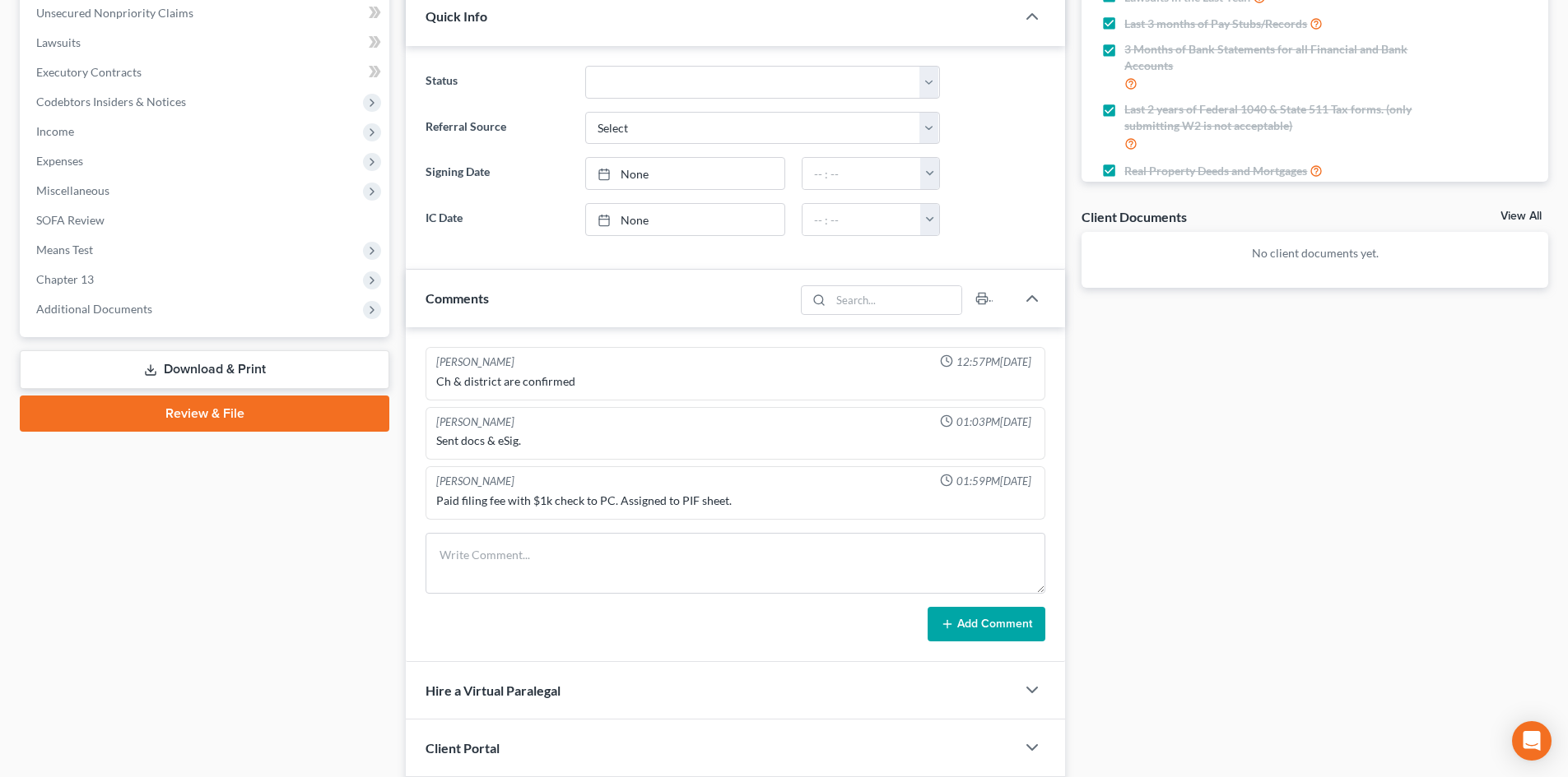
scroll to position [529, 0]
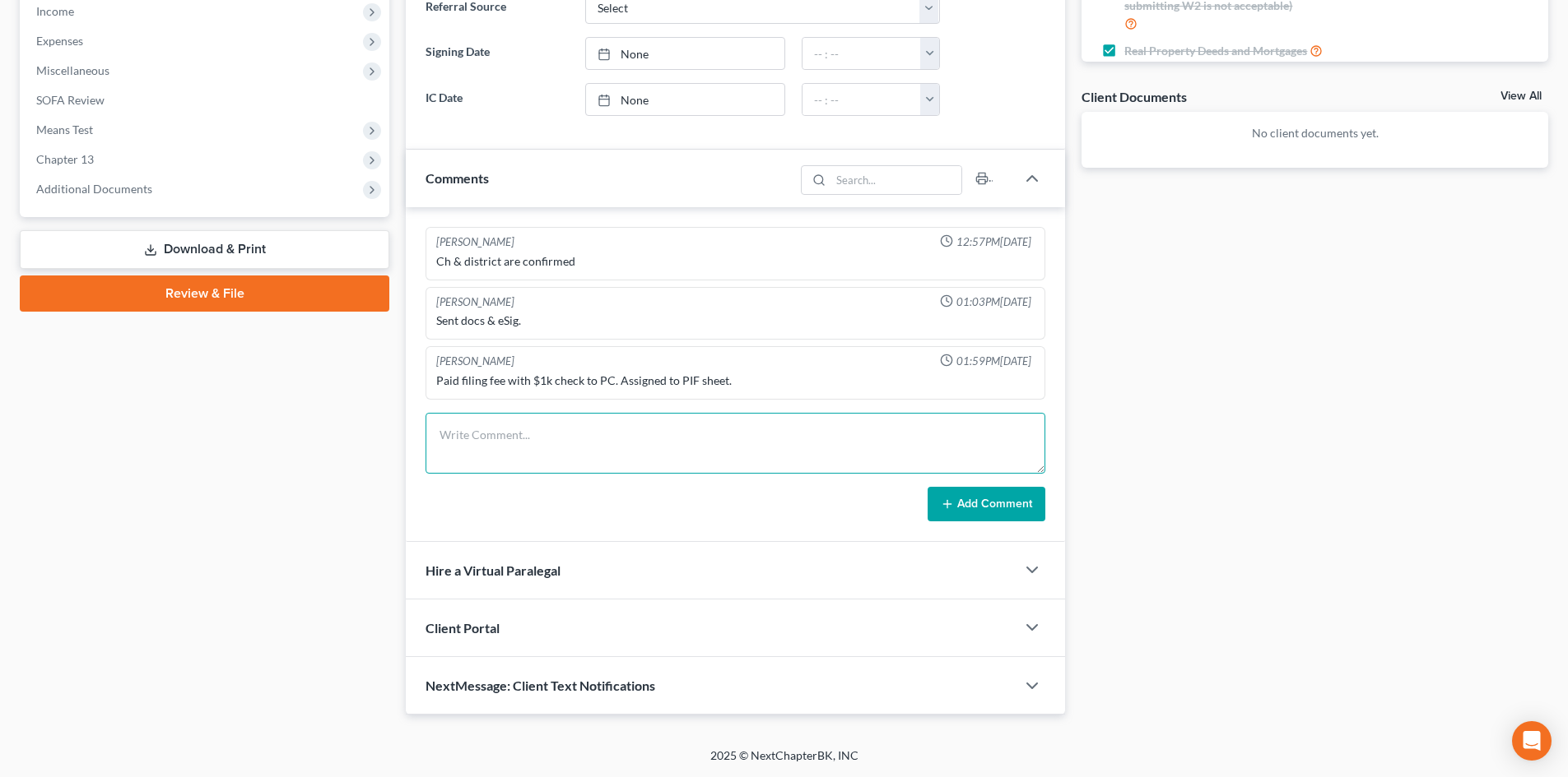
click at [469, 437] on textarea at bounding box center [735, 443] width 620 height 61
type textarea "S"
type textarea "Unable to locate contract signed in office. Reached out to team to remedy."
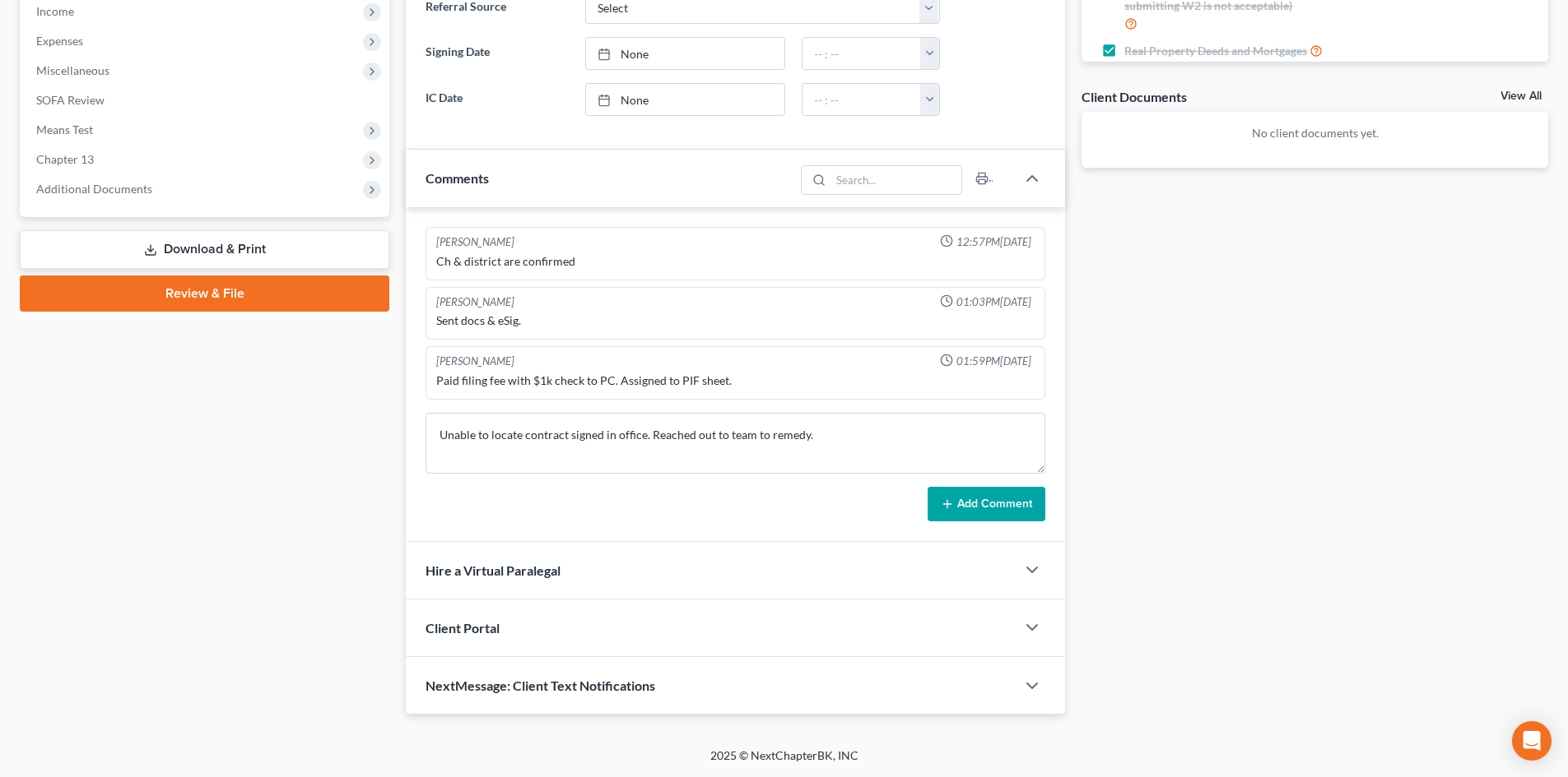
click at [994, 508] on button "Add Comment" at bounding box center [986, 504] width 118 height 34
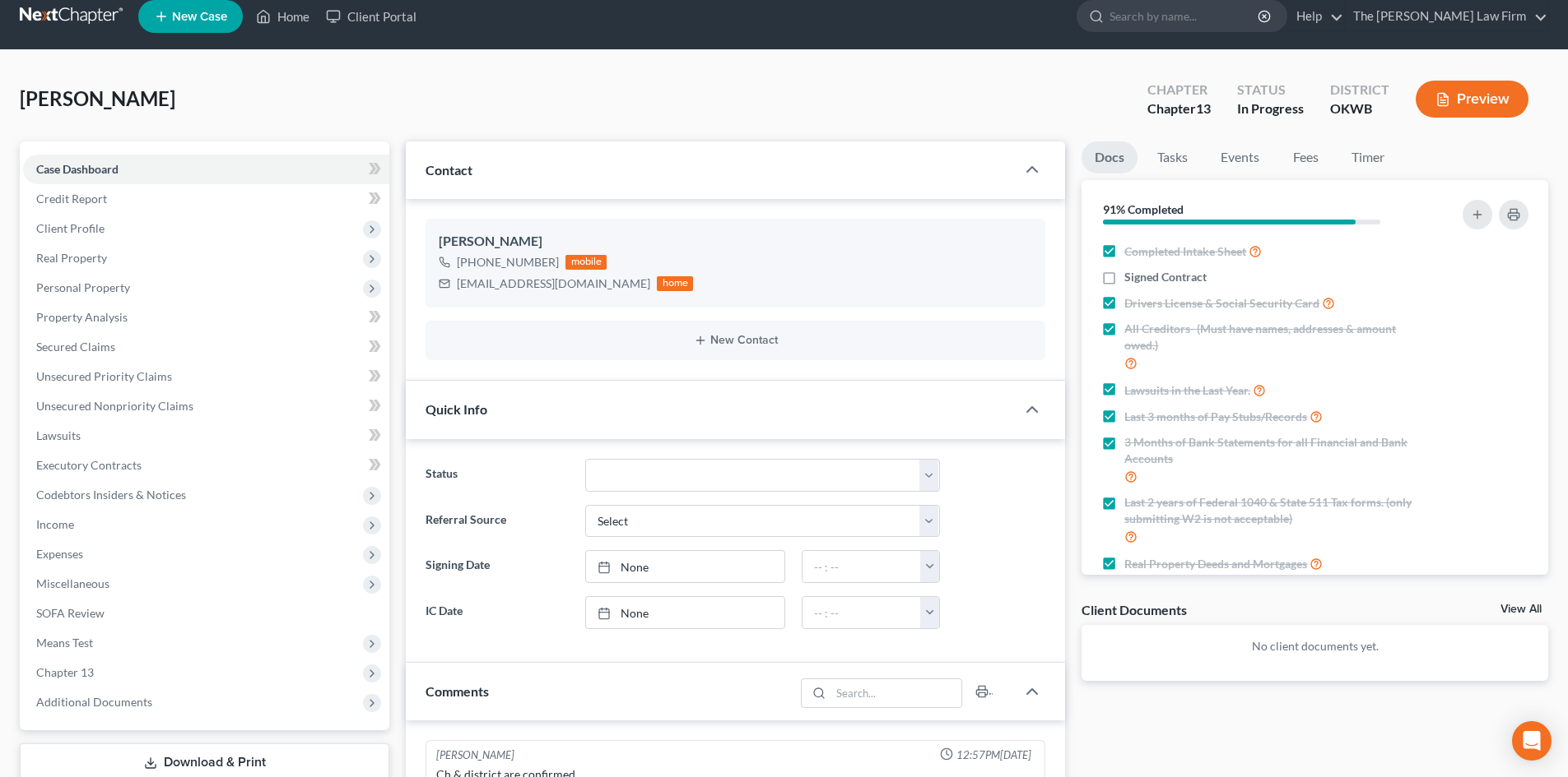
scroll to position [0, 0]
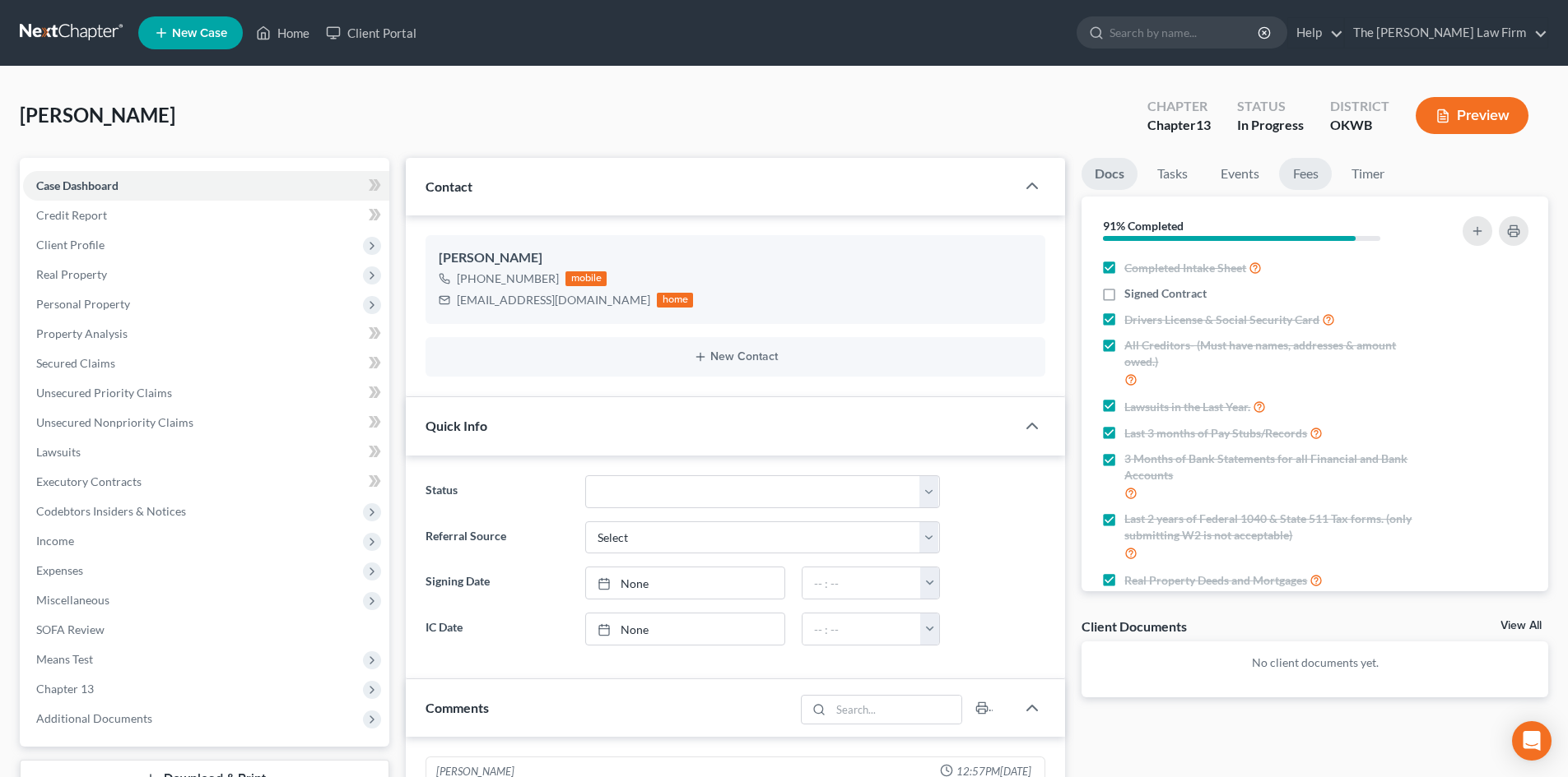
click at [1300, 176] on link "Fees" at bounding box center [1305, 174] width 53 height 32
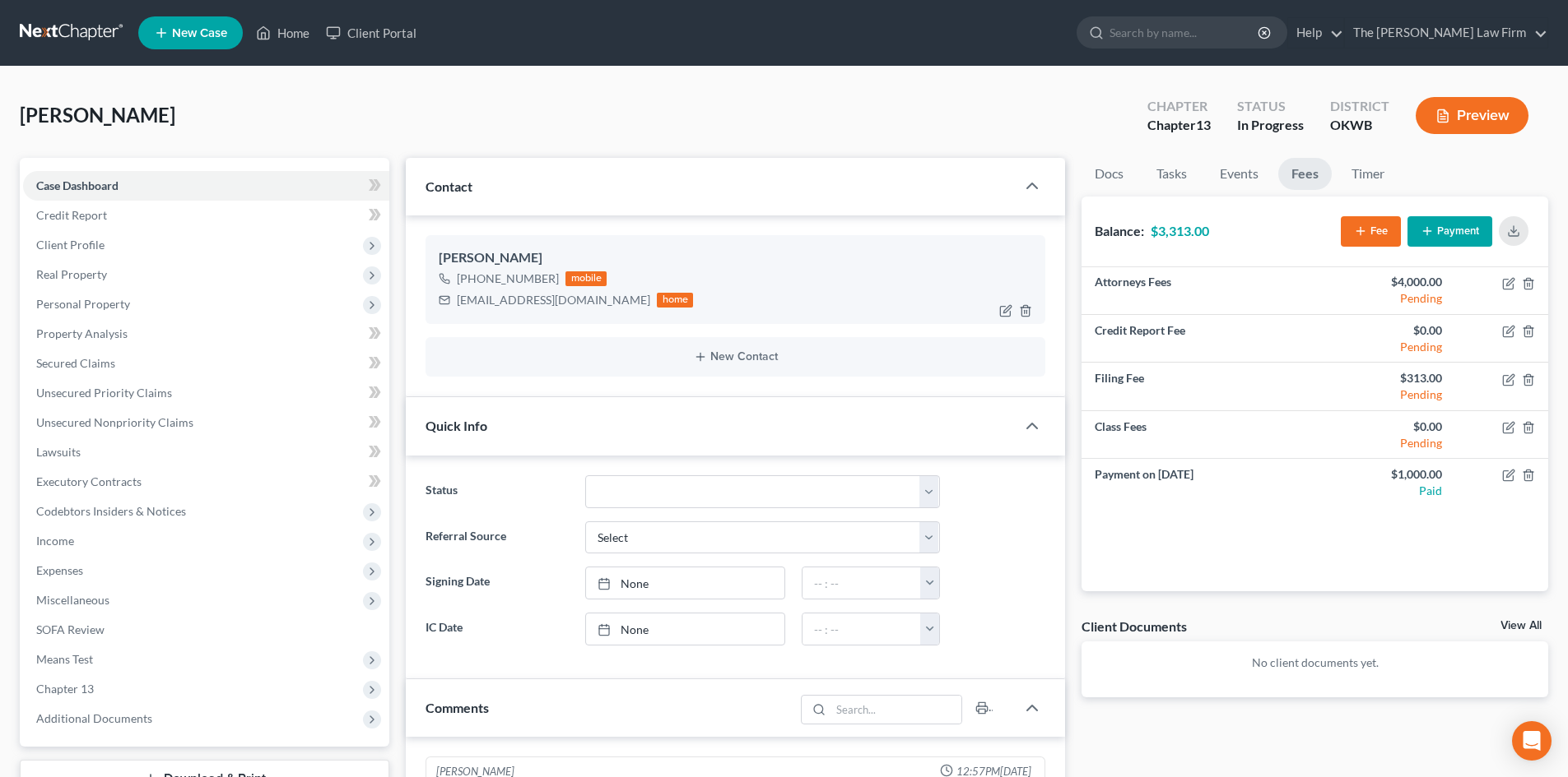
click at [456, 303] on div "jbassbruc77@gmail.com home" at bounding box center [566, 300] width 255 height 21
drag, startPoint x: 577, startPoint y: 302, endPoint x: 455, endPoint y: 305, distance: 122.0
click at [455, 305] on div "jbassbruc77@gmail.com home" at bounding box center [566, 300] width 255 height 21
copy div "jbassbruc77@gmail.com"
click at [1172, 24] on input "search" at bounding box center [1185, 33] width 151 height 31
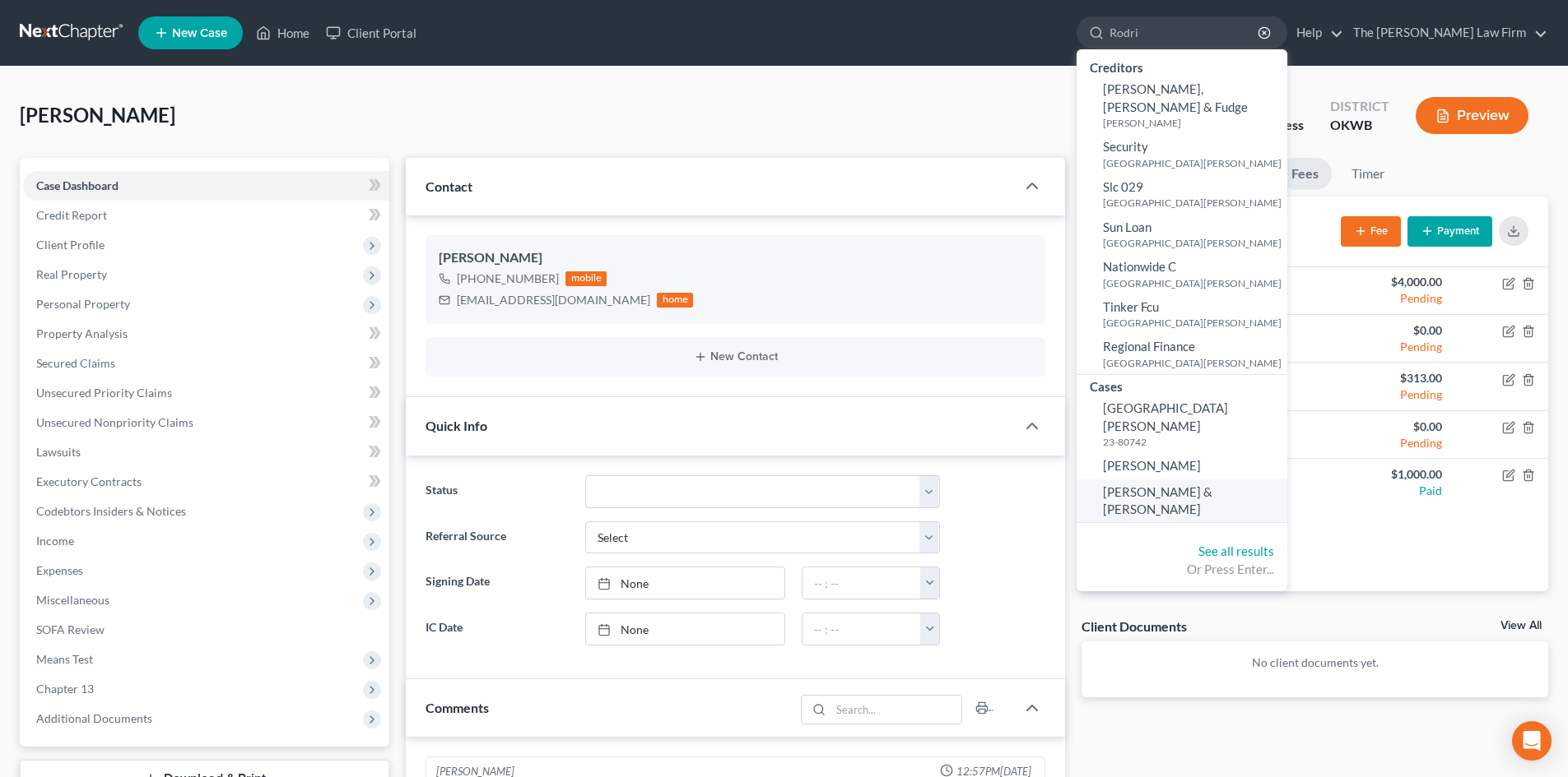
type input "Rodri"
click at [1212, 485] on span "Rodriguez, Jana & Reymundo" at bounding box center [1157, 500] width 109 height 32
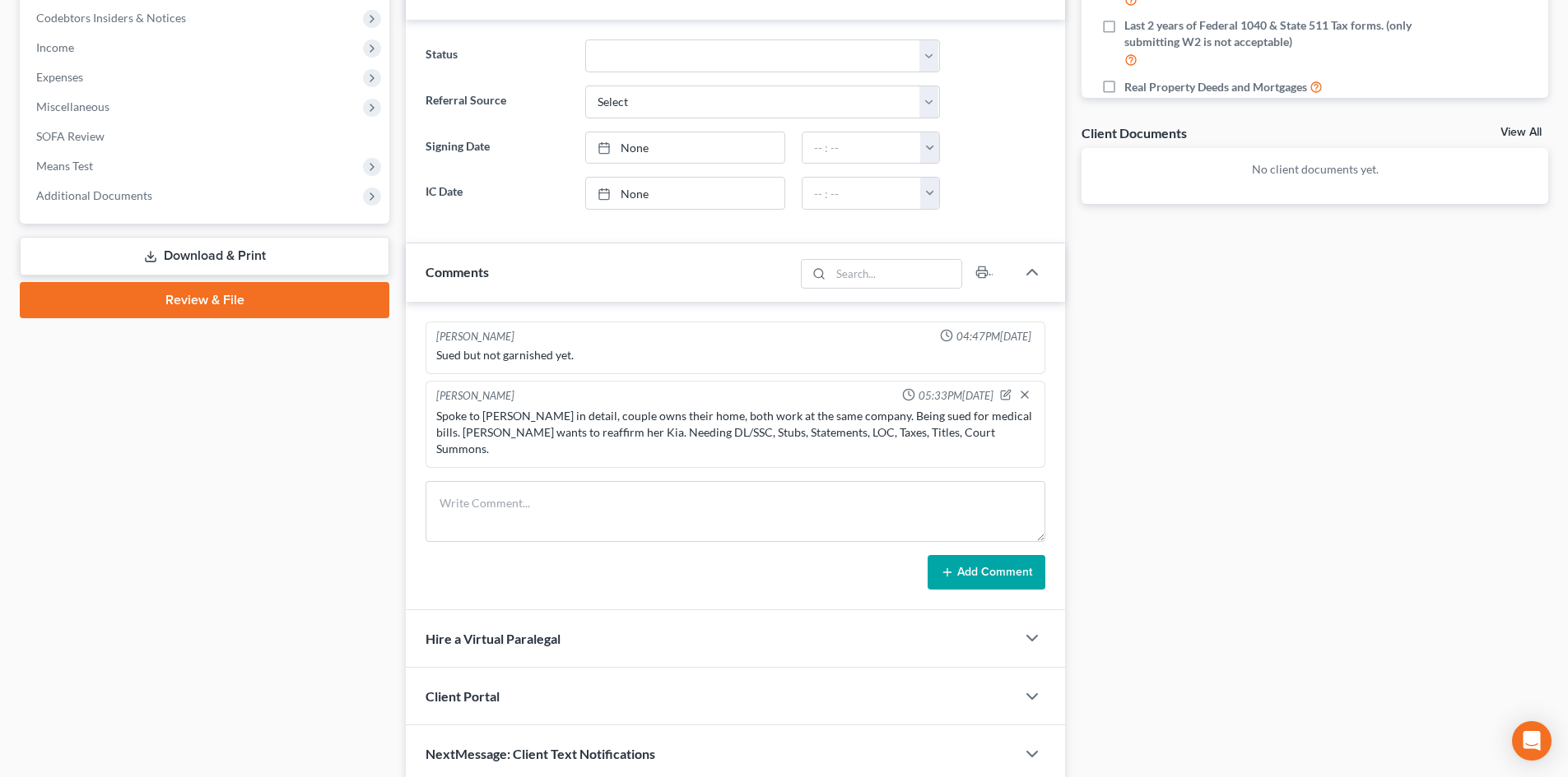
scroll to position [411, 0]
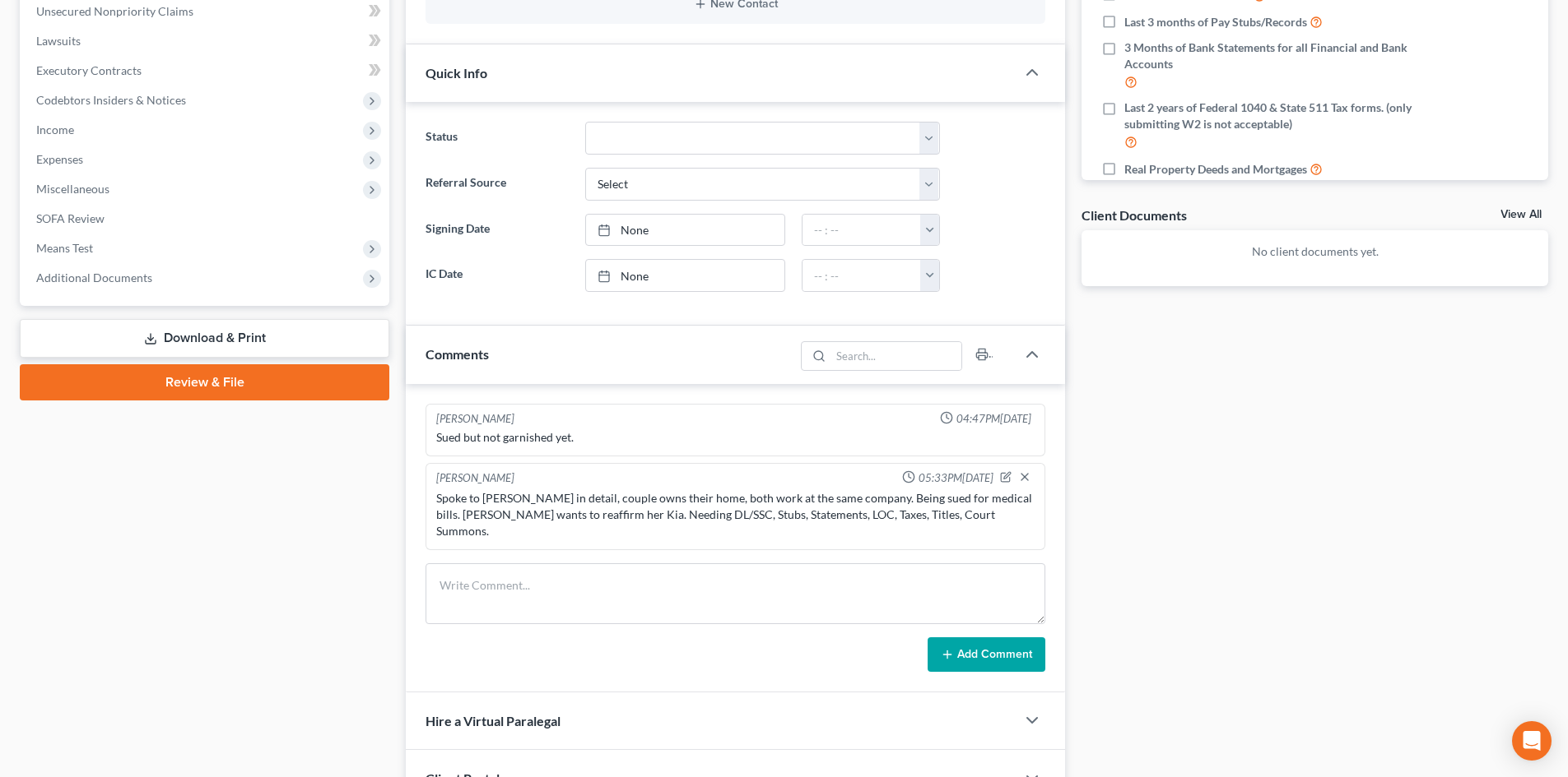
click at [785, 445] on div "Sued but not garnished yet." at bounding box center [735, 437] width 598 height 17
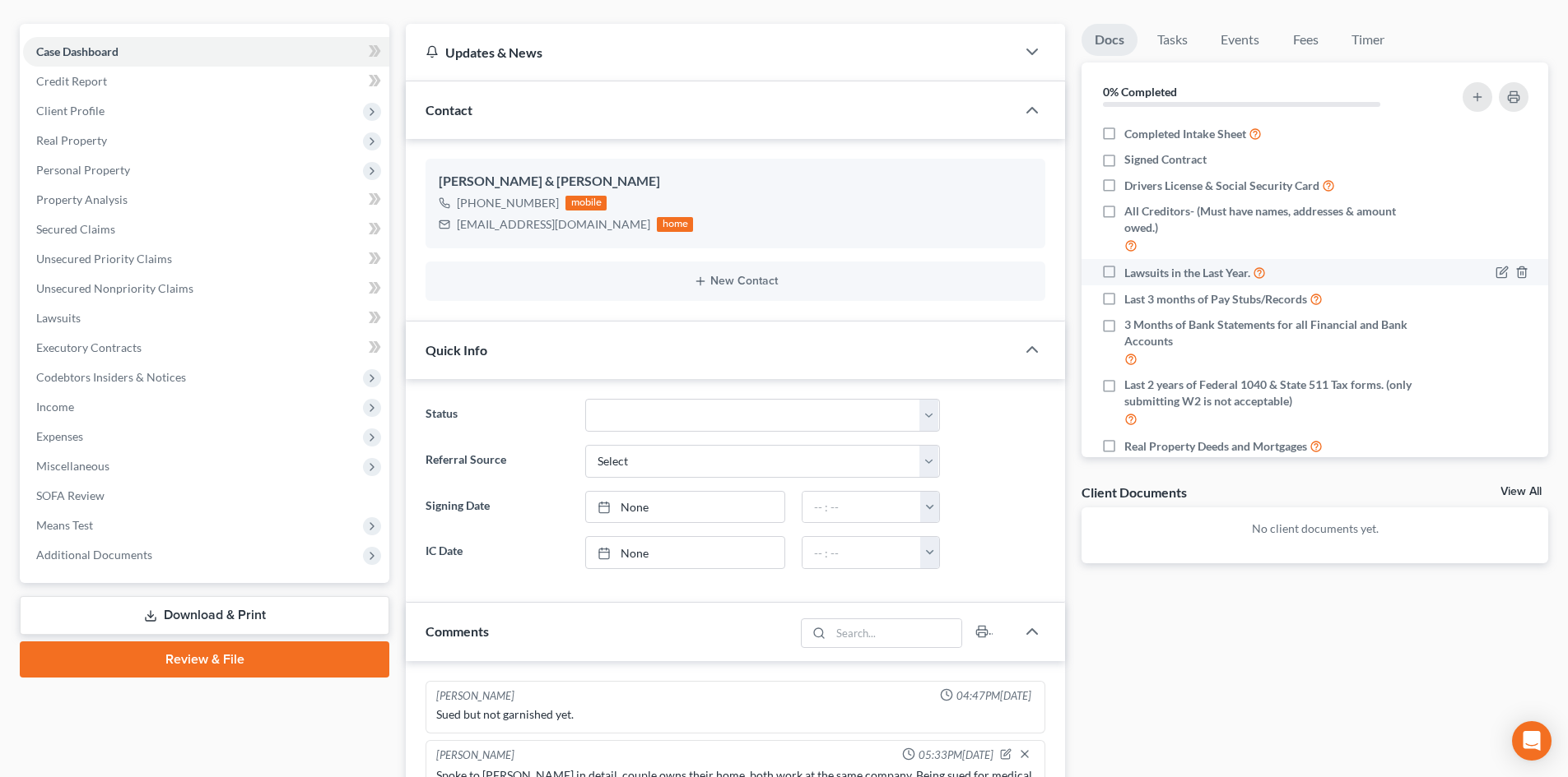
scroll to position [0, 0]
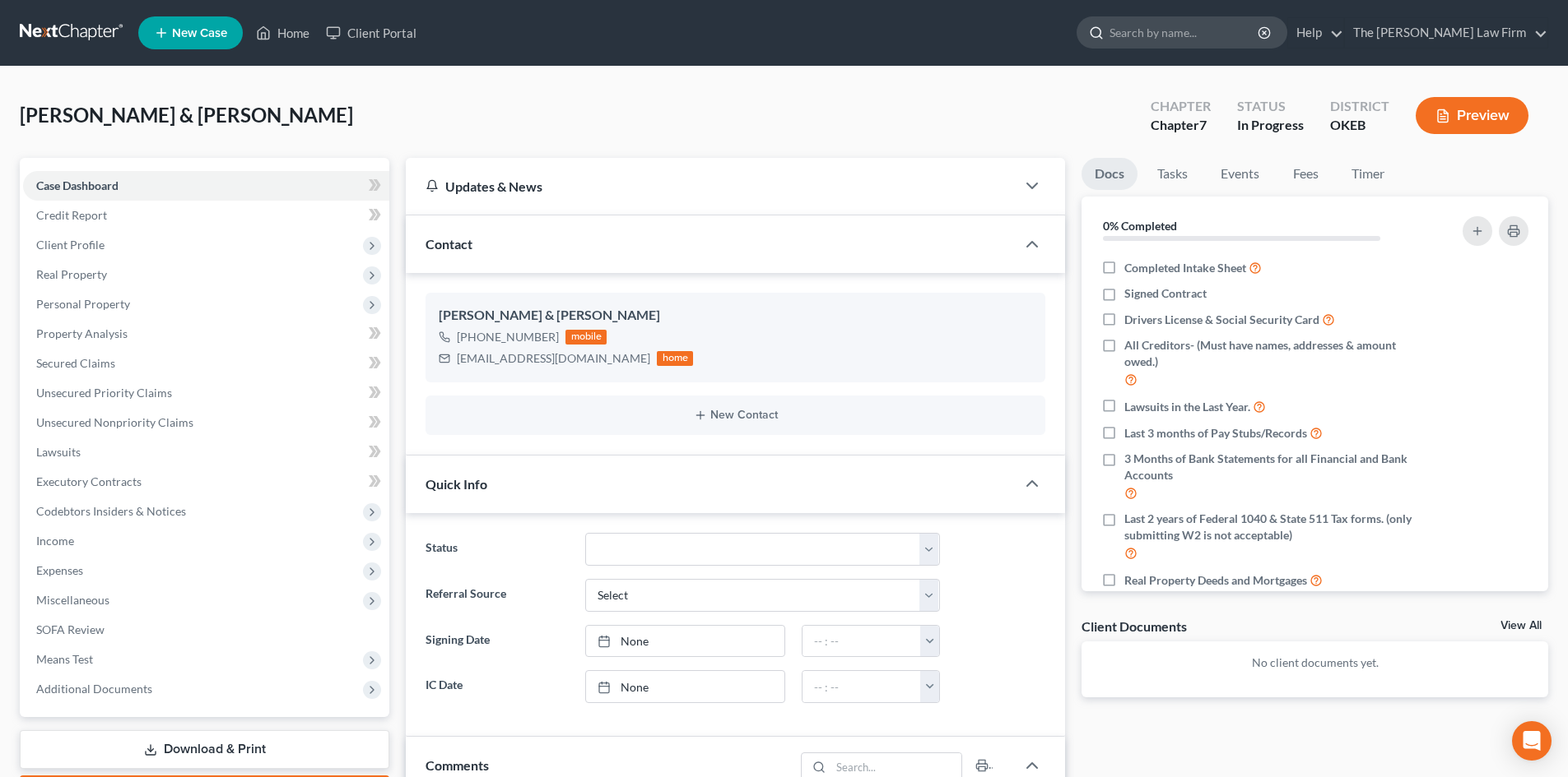
click at [1205, 31] on input "search" at bounding box center [1185, 33] width 151 height 31
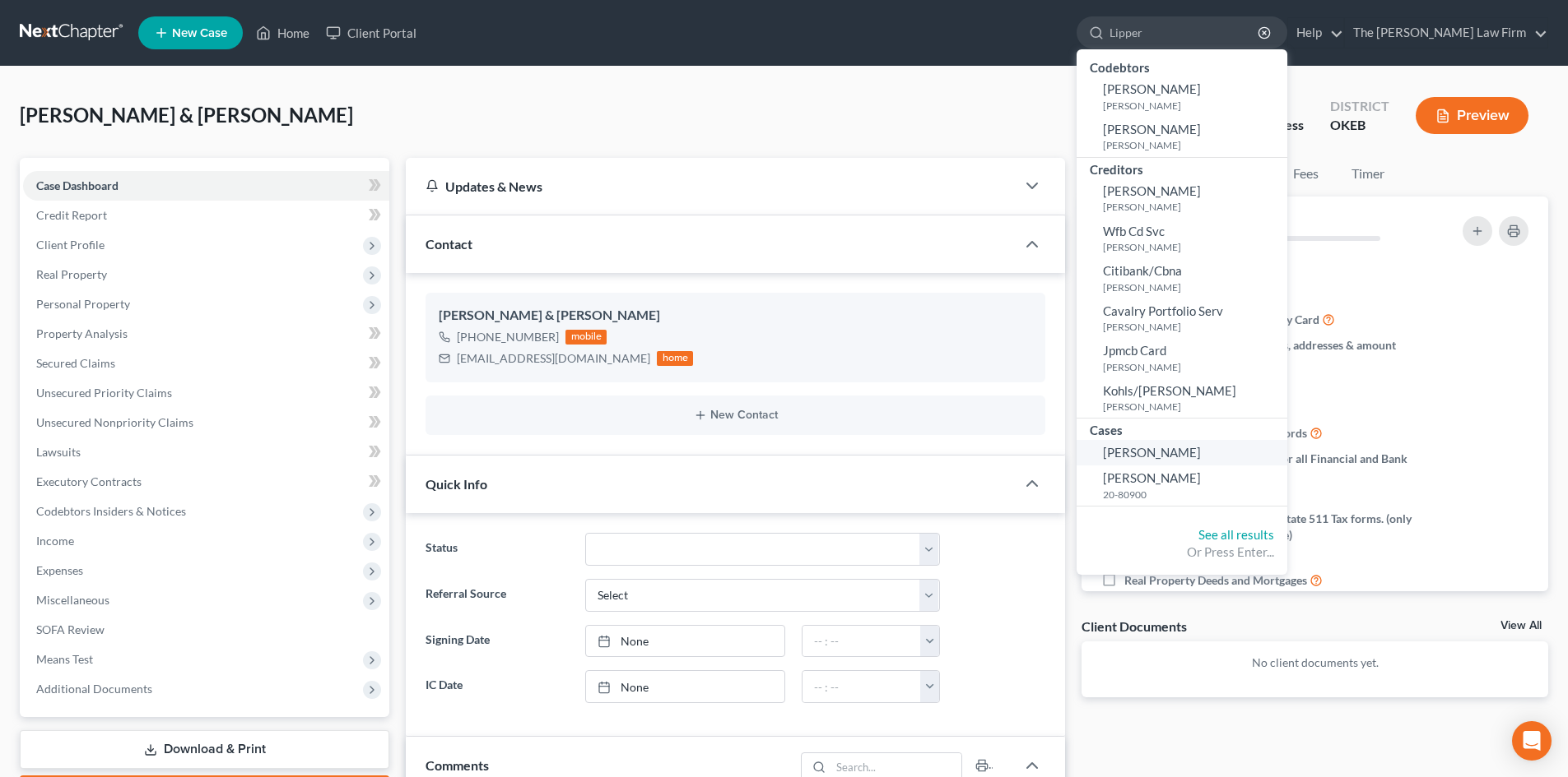
type input "Lipper"
click at [1241, 451] on link "Lippert, Joe" at bounding box center [1181, 453] width 211 height 26
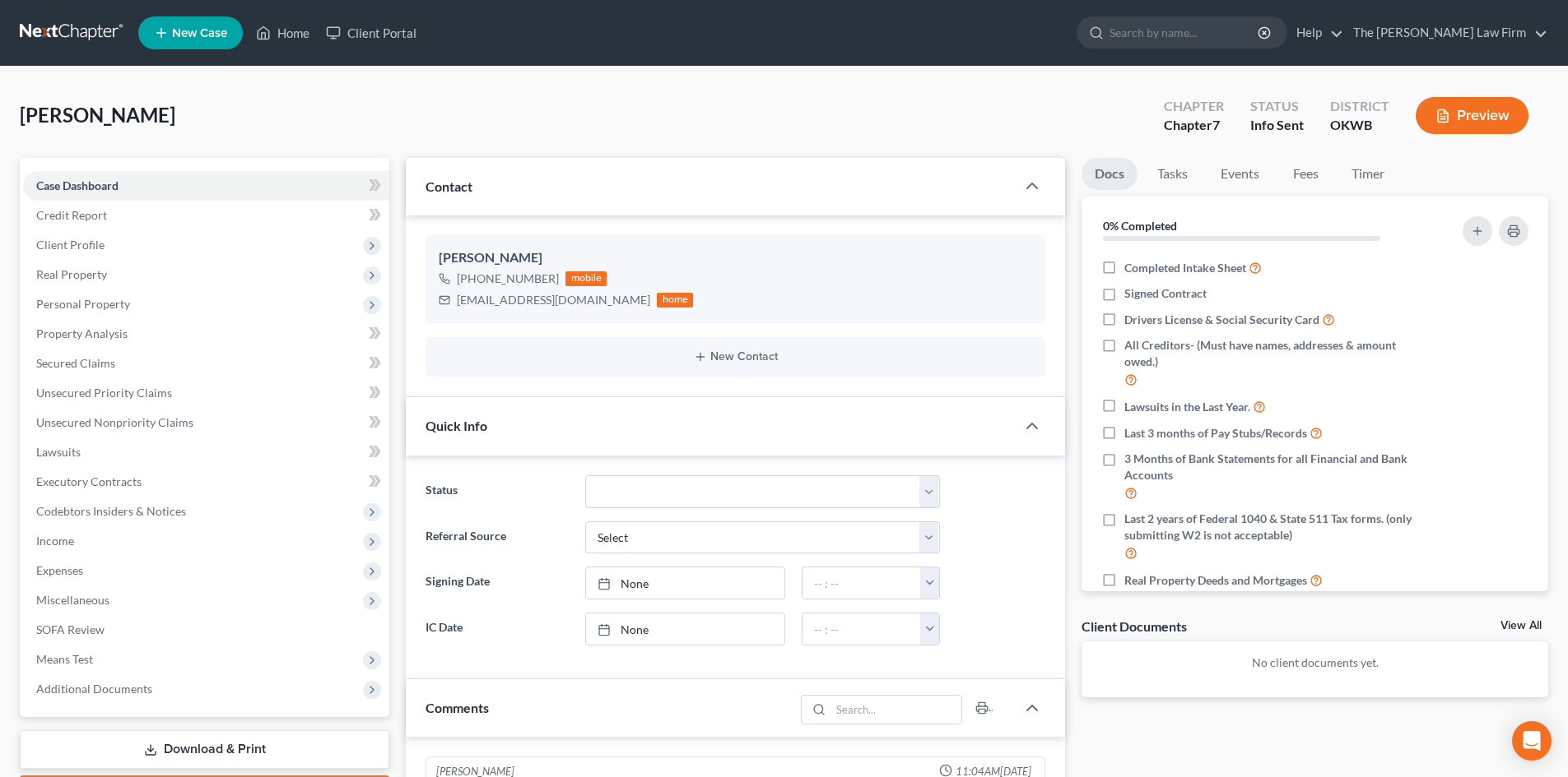
scroll to position [2, 0]
click at [1210, 33] on input "search" at bounding box center [1185, 33] width 151 height 31
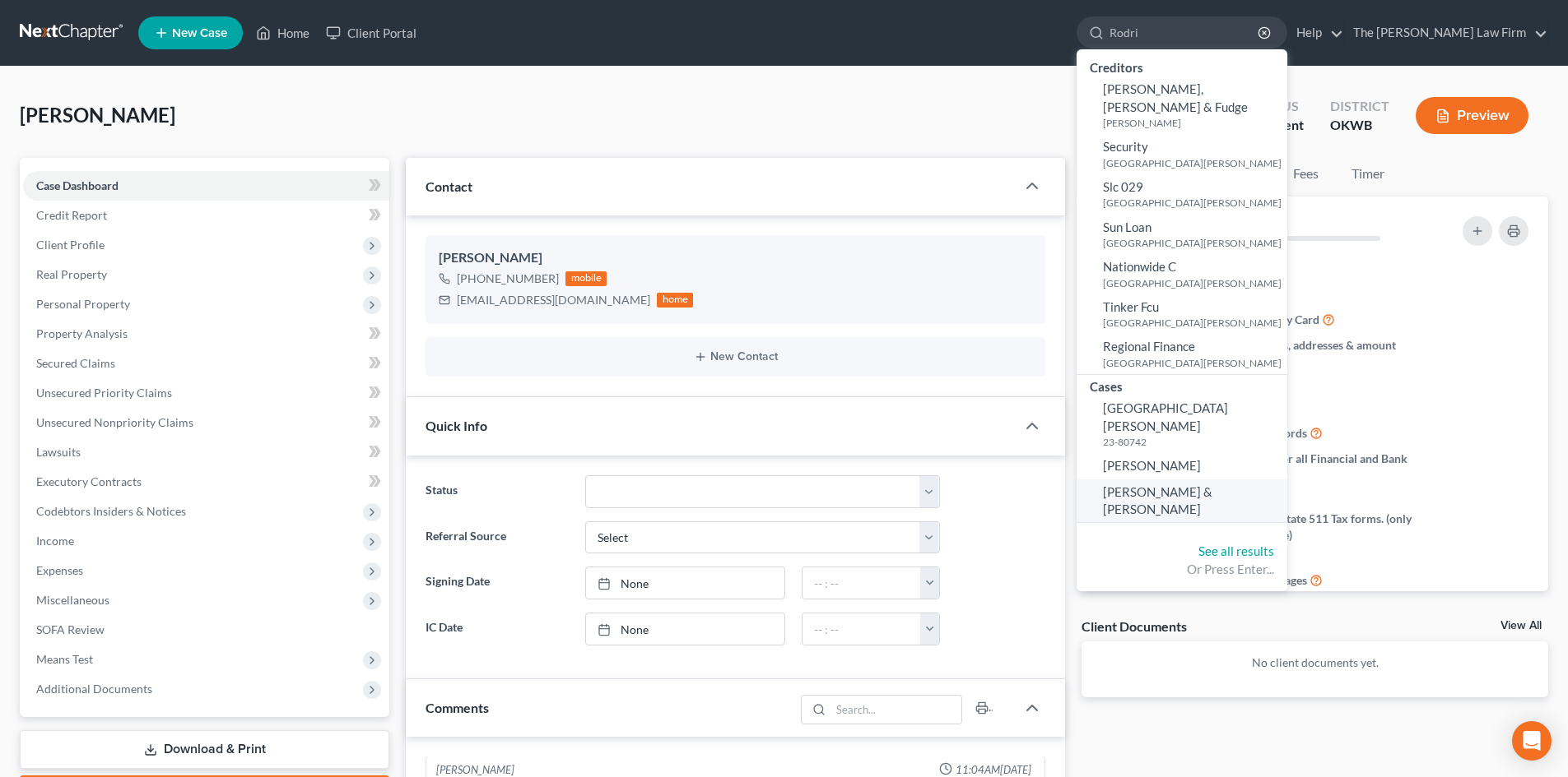
type input "Rodri"
click at [1212, 485] on span "Rodriguez, Jana & Reymundo" at bounding box center [1157, 500] width 109 height 32
select select "4"
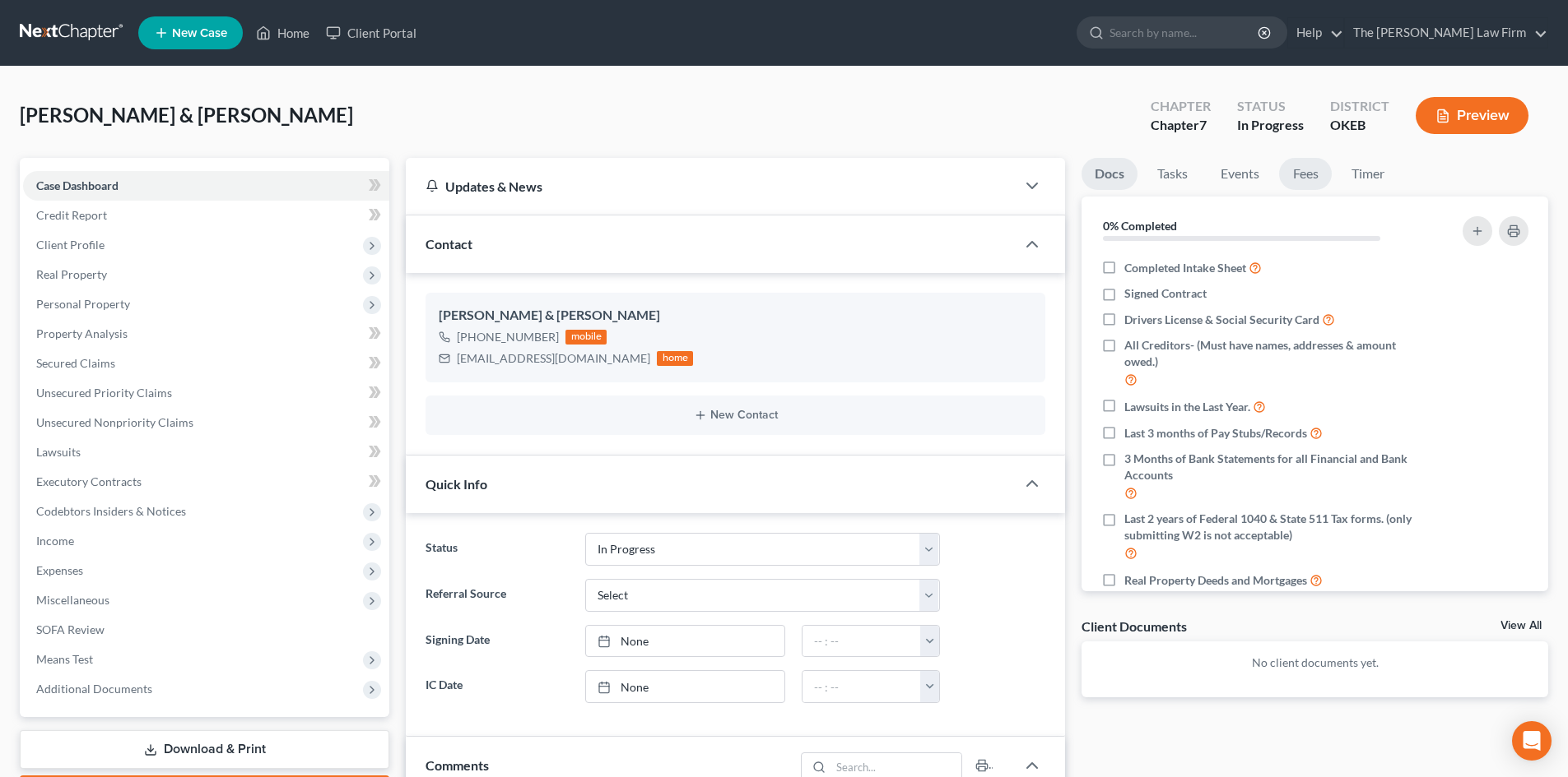
click at [1301, 178] on link "Fees" at bounding box center [1305, 174] width 53 height 32
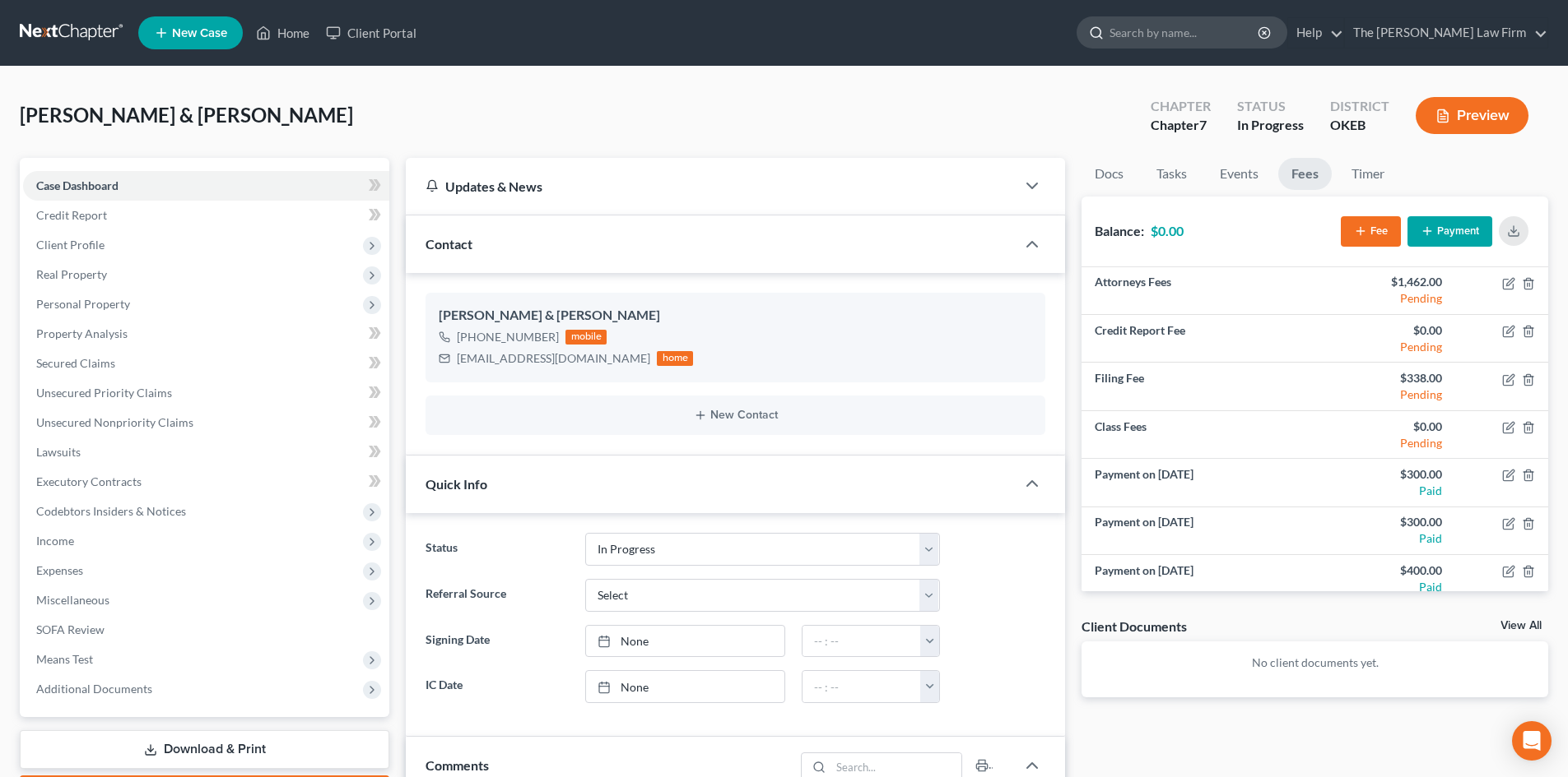
click at [1215, 37] on input "search" at bounding box center [1185, 33] width 151 height 31
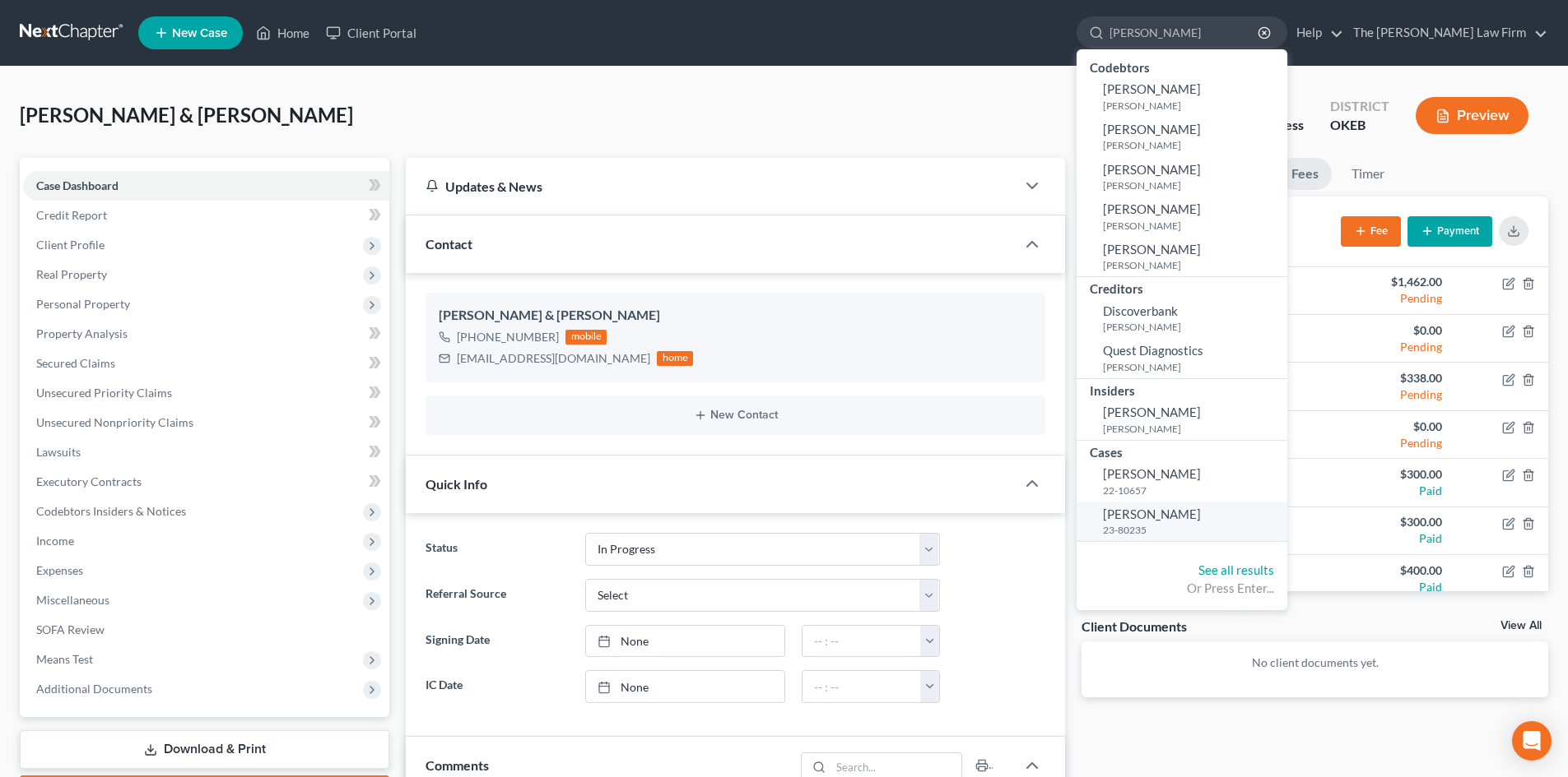
type input "Dillon"
click at [1200, 518] on span "Dillon, Robin" at bounding box center [1151, 514] width 98 height 15
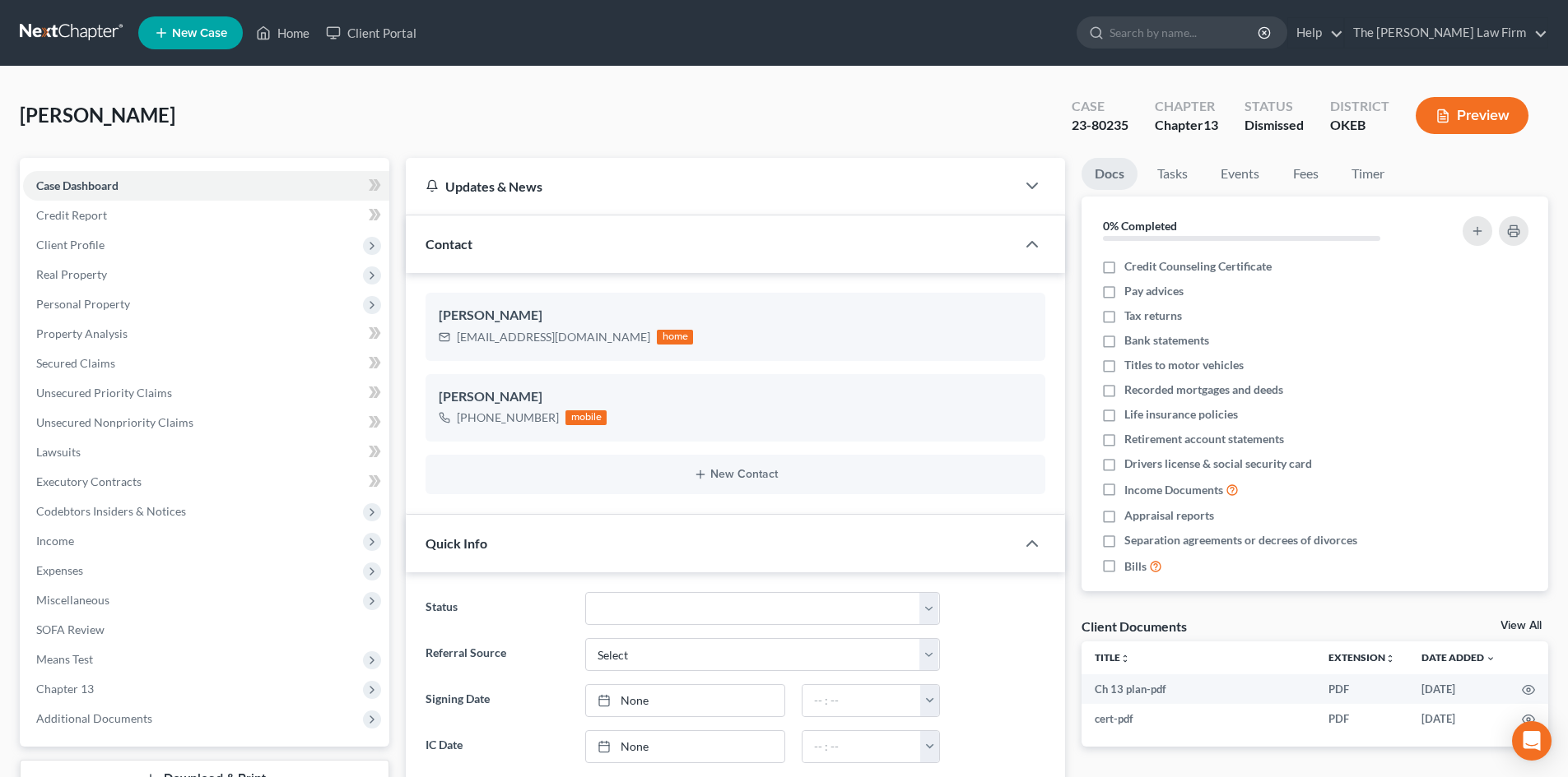
scroll to position [214, 0]
